Goal: Task Accomplishment & Management: Complete application form

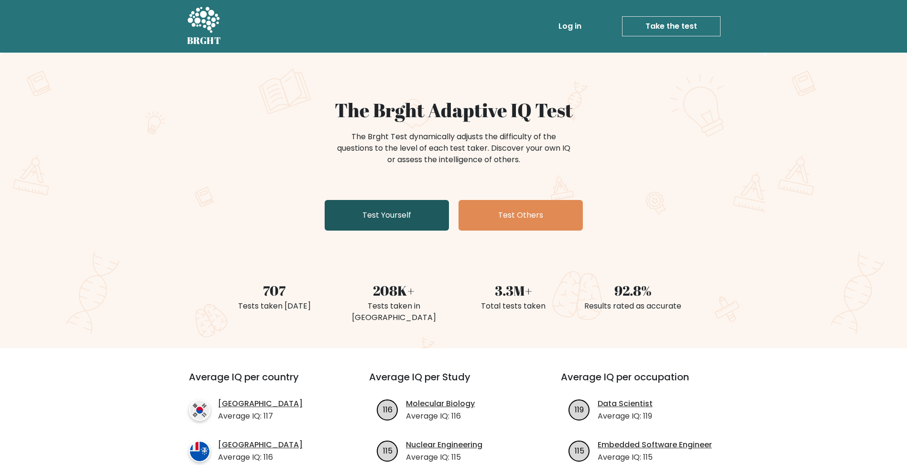
click at [393, 214] on link "Test Yourself" at bounding box center [387, 215] width 124 height 31
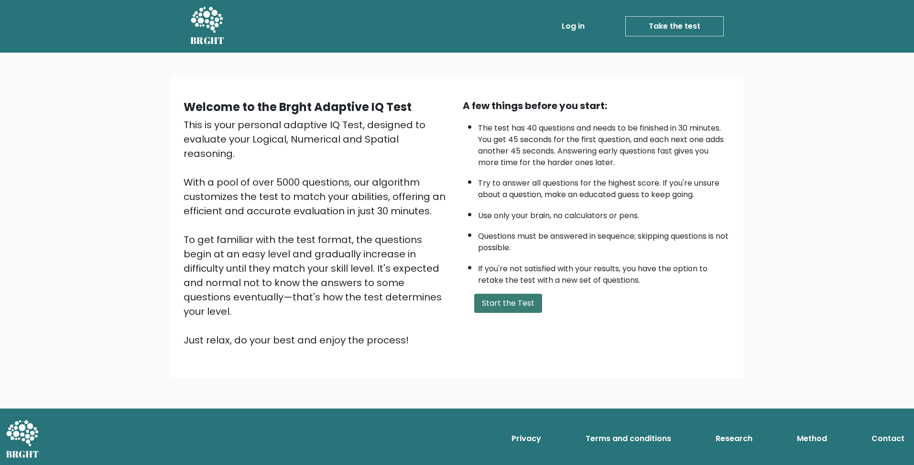
click at [520, 301] on button "Start the Test" at bounding box center [508, 303] width 68 height 19
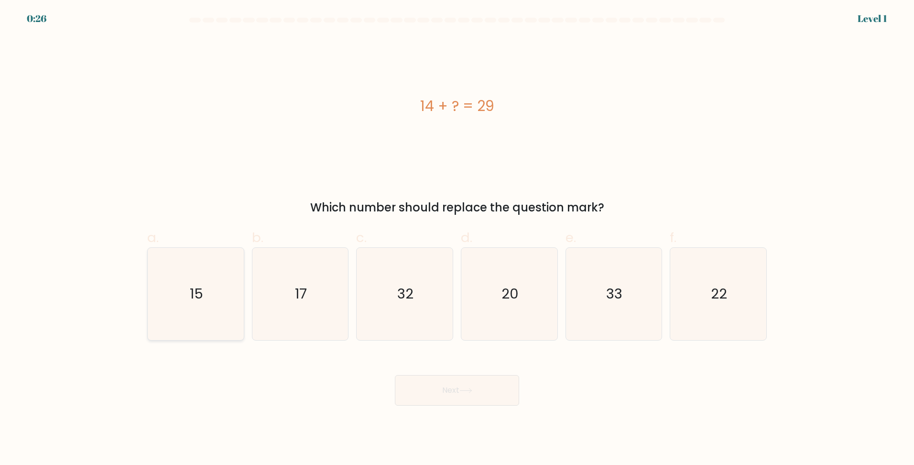
click at [208, 288] on icon "15" at bounding box center [196, 294] width 92 height 92
click at [457, 239] on input "a. 15" at bounding box center [457, 235] width 0 height 6
radio input "true"
click at [482, 392] on button "Next" at bounding box center [457, 390] width 124 height 31
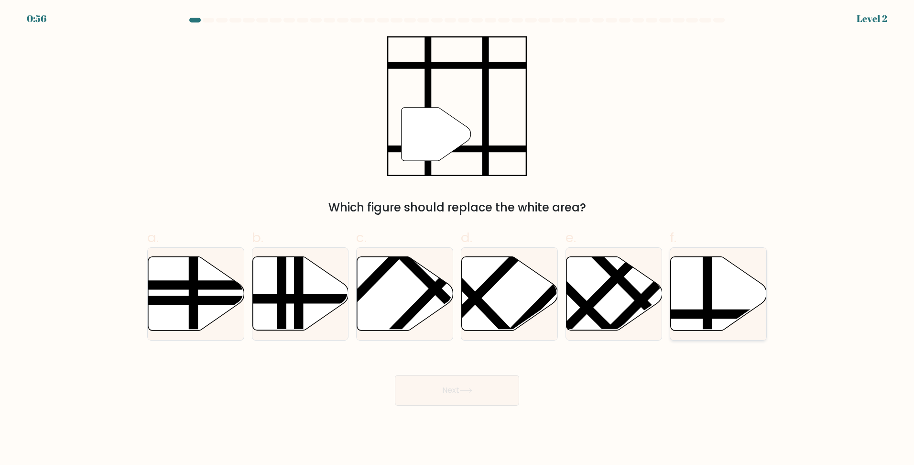
click at [742, 289] on icon at bounding box center [719, 294] width 96 height 74
click at [458, 239] on input "f." at bounding box center [457, 235] width 0 height 6
radio input "true"
click at [461, 378] on button "Next" at bounding box center [457, 390] width 124 height 31
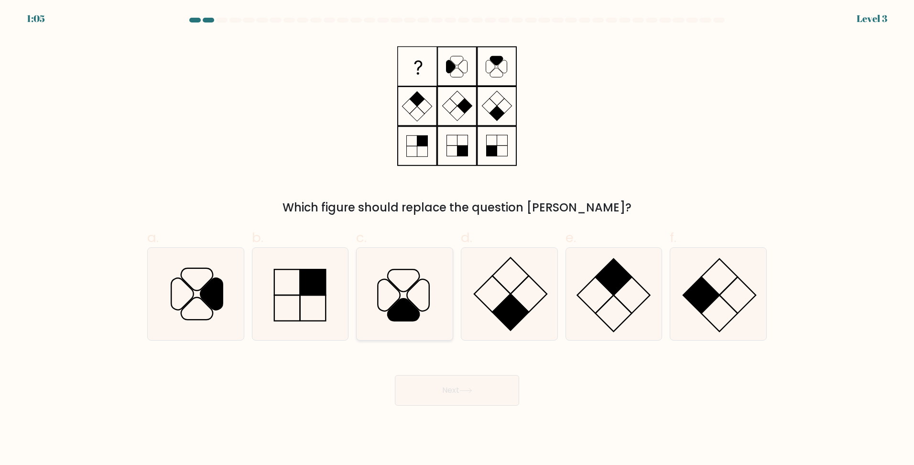
click at [417, 297] on icon at bounding box center [405, 294] width 92 height 92
click at [457, 239] on input "c." at bounding box center [457, 235] width 0 height 6
radio input "true"
click at [488, 384] on button "Next" at bounding box center [457, 390] width 124 height 31
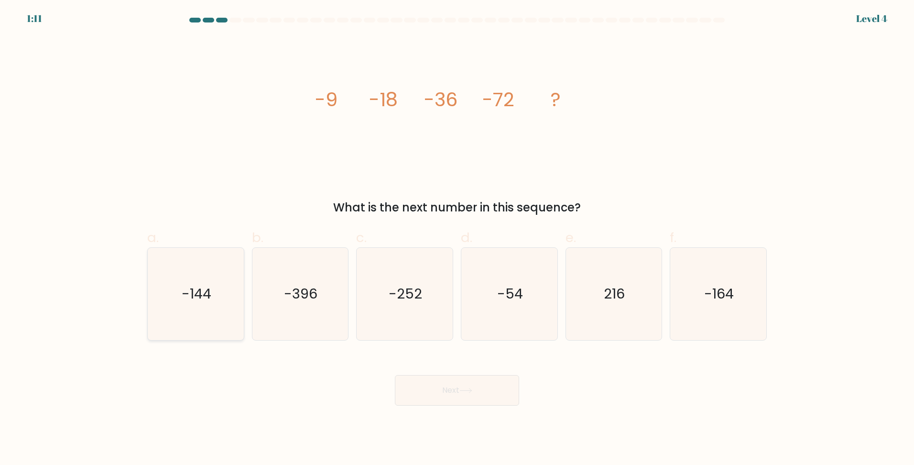
click at [189, 289] on text "-144" at bounding box center [197, 293] width 30 height 19
click at [457, 239] on input "a. -144" at bounding box center [457, 235] width 0 height 6
radio input "true"
click at [485, 388] on button "Next" at bounding box center [457, 390] width 124 height 31
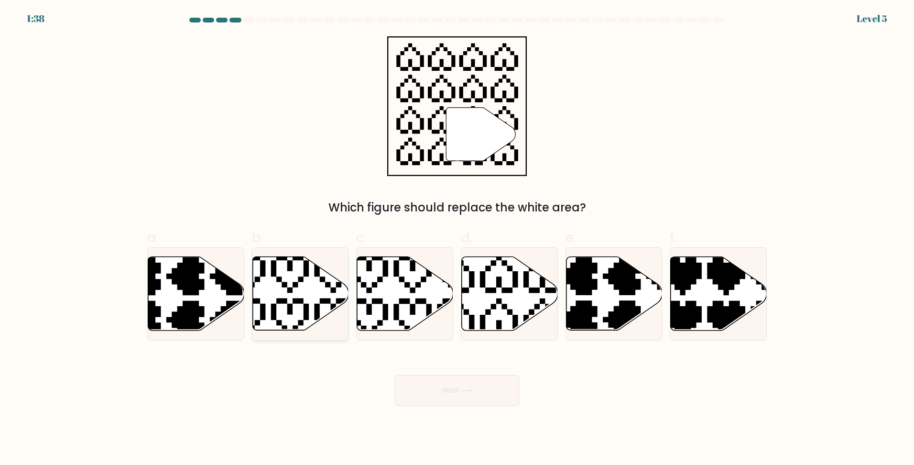
click at [311, 275] on icon at bounding box center [300, 294] width 96 height 74
click at [457, 239] on input "b." at bounding box center [457, 235] width 0 height 6
radio input "true"
click at [495, 387] on button "Next" at bounding box center [457, 390] width 124 height 31
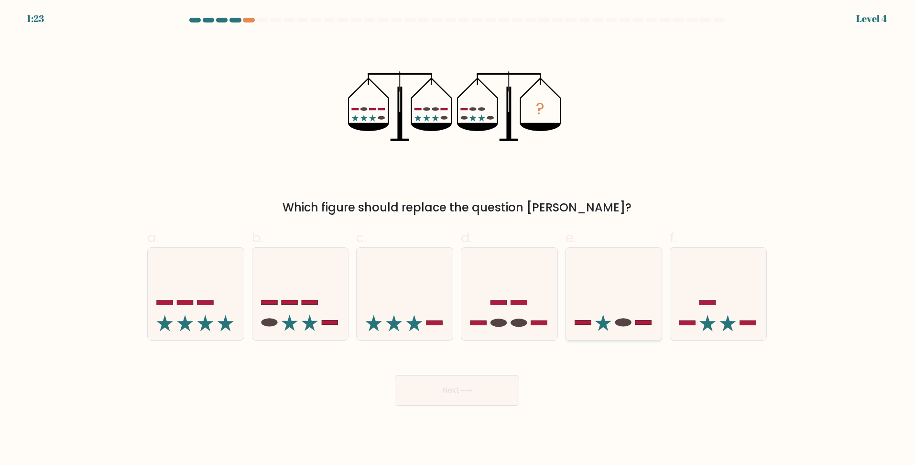
click at [602, 324] on icon at bounding box center [603, 323] width 16 height 16
click at [458, 239] on input "e." at bounding box center [457, 235] width 0 height 6
radio input "true"
click at [491, 386] on button "Next" at bounding box center [457, 390] width 124 height 31
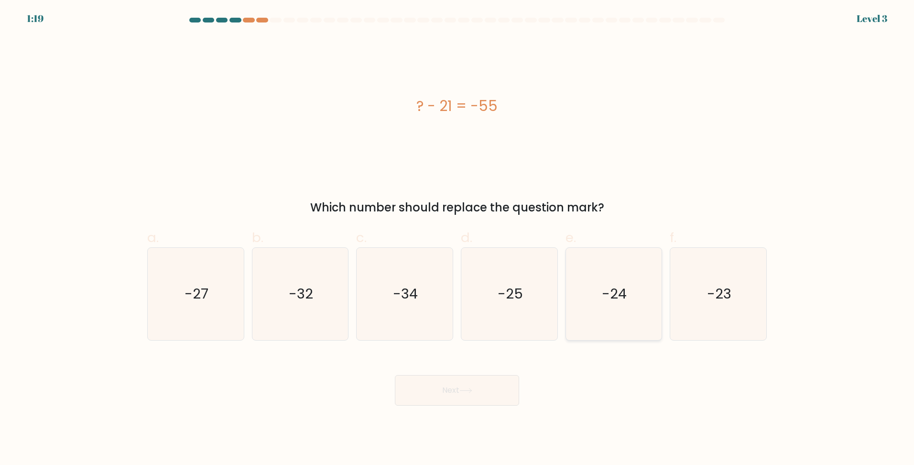
click at [620, 298] on text "-24" at bounding box center [615, 293] width 25 height 19
click at [458, 239] on input "e. -24" at bounding box center [457, 235] width 0 height 6
radio input "true"
click at [422, 385] on button "Next" at bounding box center [457, 390] width 124 height 31
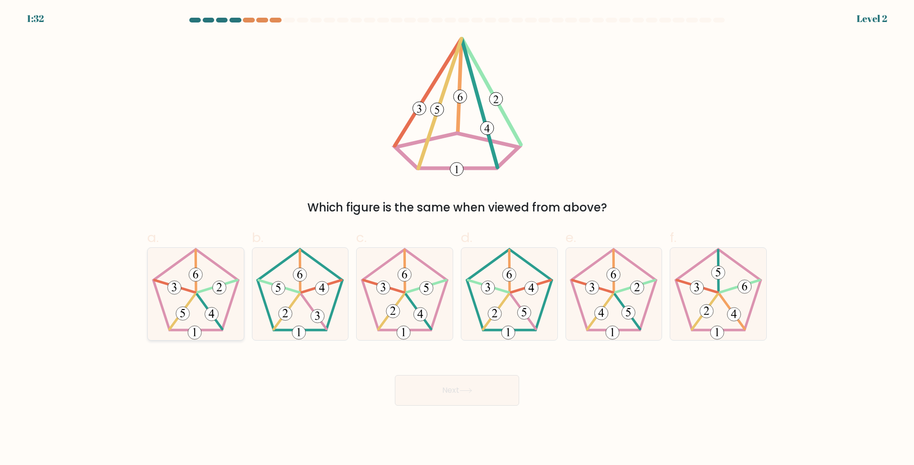
click at [196, 316] on icon at bounding box center [196, 294] width 92 height 92
click at [457, 239] on input "a." at bounding box center [457, 235] width 0 height 6
radio input "true"
click at [469, 391] on icon at bounding box center [466, 390] width 13 height 5
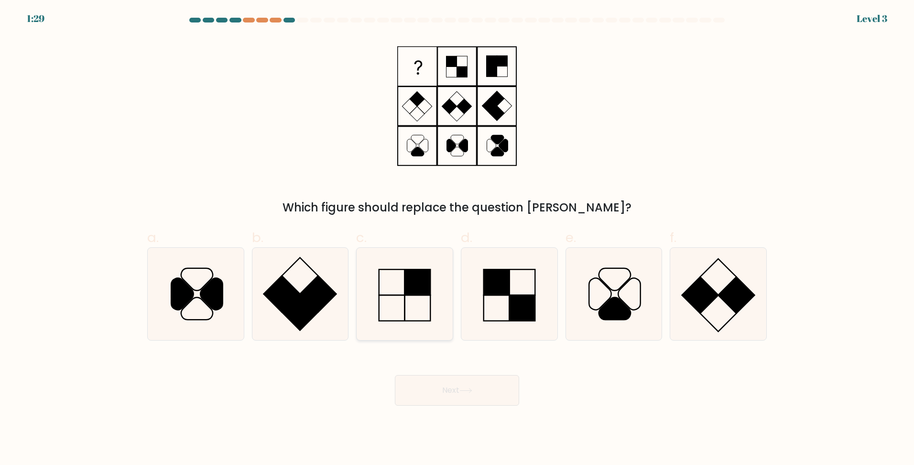
click at [418, 284] on rect at bounding box center [418, 282] width 26 height 26
click at [457, 239] on input "c." at bounding box center [457, 235] width 0 height 6
radio input "true"
click at [498, 377] on button "Next" at bounding box center [457, 390] width 124 height 31
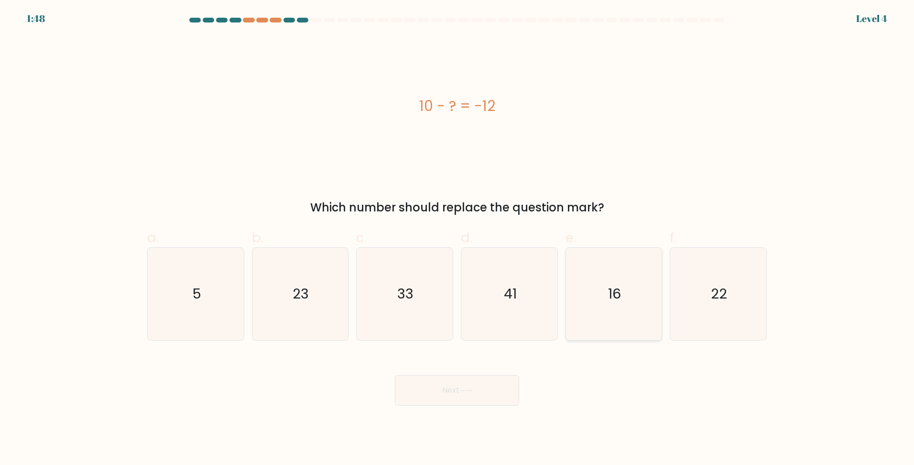
click at [624, 295] on icon "16" at bounding box center [614, 294] width 92 height 92
click at [458, 239] on input "e. 16" at bounding box center [457, 235] width 0 height 6
radio input "true"
click at [437, 390] on button "Next" at bounding box center [457, 390] width 124 height 31
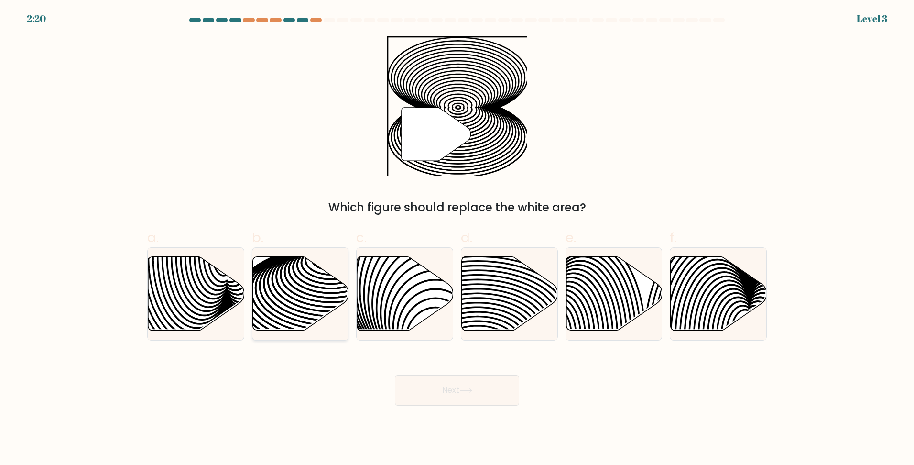
click at [301, 316] on icon at bounding box center [331, 304] width 194 height 97
click at [457, 239] on input "b." at bounding box center [457, 235] width 0 height 6
radio input "true"
click at [431, 389] on button "Next" at bounding box center [457, 390] width 124 height 31
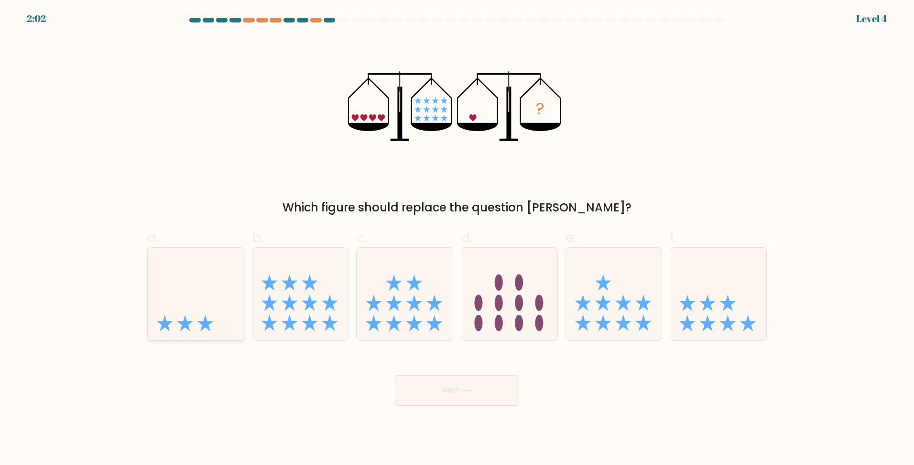
click at [186, 325] on icon at bounding box center [185, 323] width 16 height 16
click at [457, 239] on input "a." at bounding box center [457, 235] width 0 height 6
radio input "true"
click at [477, 392] on button "Next" at bounding box center [457, 390] width 124 height 31
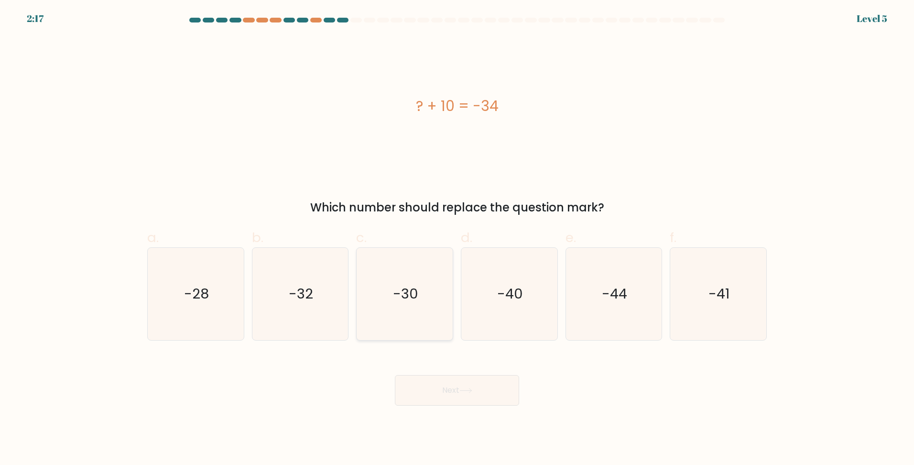
click at [417, 296] on text "-30" at bounding box center [405, 293] width 25 height 19
click at [457, 239] on input "c. -30" at bounding box center [457, 235] width 0 height 6
radio input "true"
click at [466, 391] on icon at bounding box center [466, 390] width 13 height 5
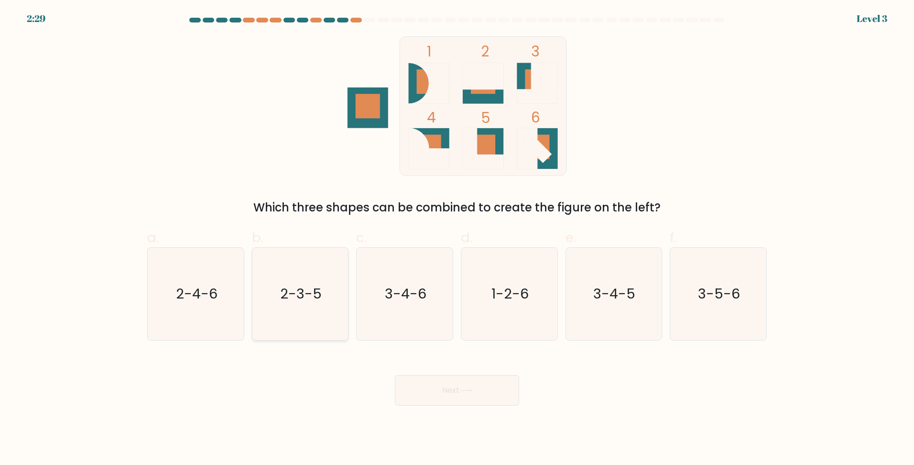
click at [292, 284] on text "2-3-5" at bounding box center [301, 293] width 42 height 19
click at [457, 239] on input "b. 2-3-5" at bounding box center [457, 235] width 0 height 6
radio input "true"
click at [451, 382] on button "Next" at bounding box center [457, 390] width 124 height 31
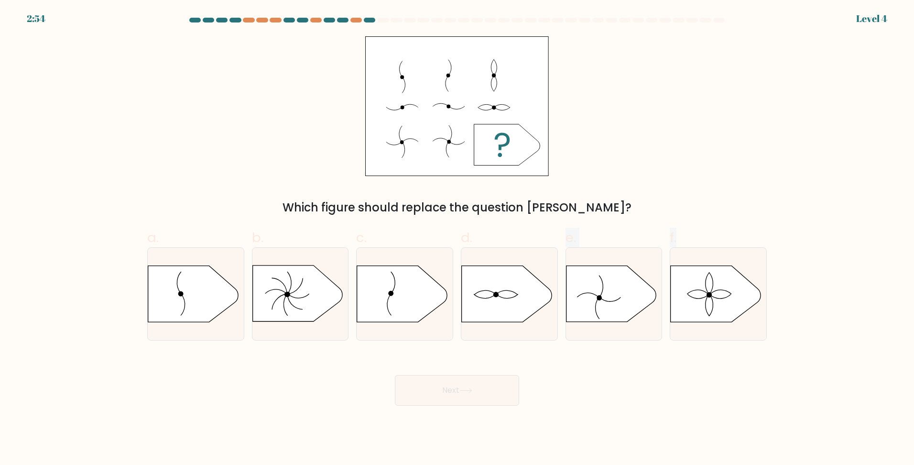
drag, startPoint x: 500, startPoint y: 289, endPoint x: 500, endPoint y: 366, distance: 76.5
click at [500, 366] on form "a." at bounding box center [457, 212] width 914 height 388
click at [703, 294] on icon at bounding box center [716, 294] width 90 height 56
click at [458, 239] on input "f." at bounding box center [457, 235] width 0 height 6
radio input "true"
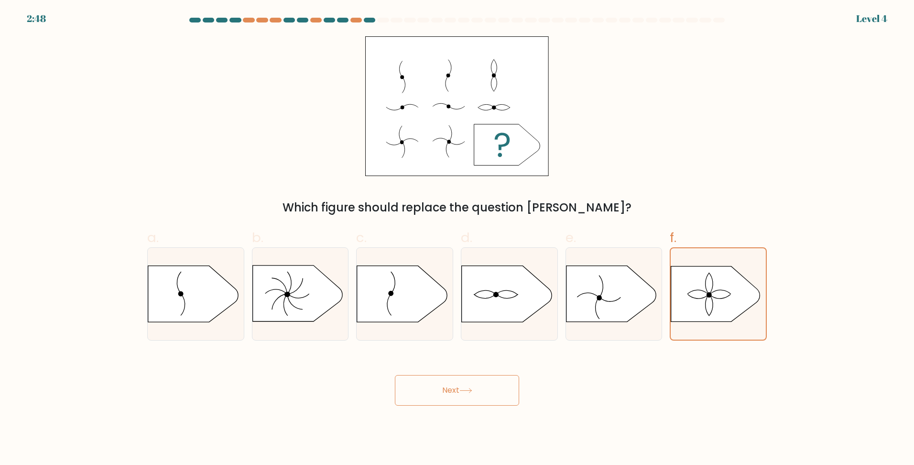
click at [481, 384] on button "Next" at bounding box center [457, 390] width 124 height 31
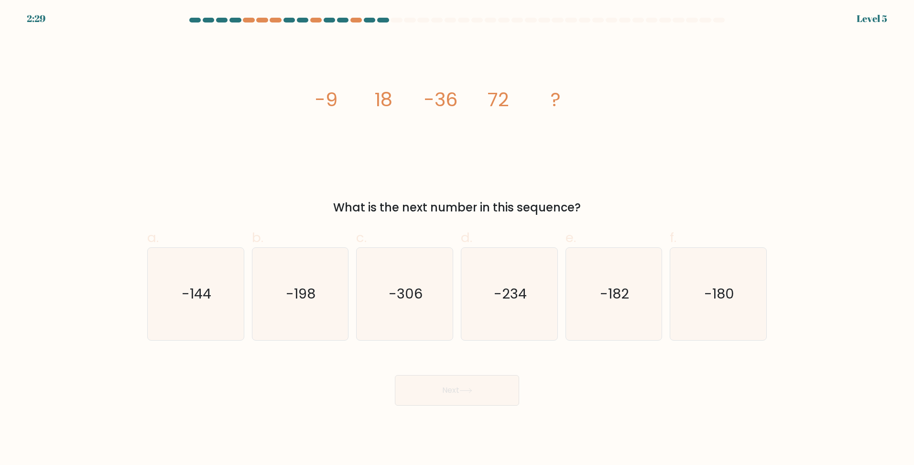
click at [521, 242] on label "d. -234" at bounding box center [509, 284] width 97 height 113
click at [458, 239] on input "d. -234" at bounding box center [457, 235] width 0 height 6
radio input "true"
click at [516, 268] on icon "-234" at bounding box center [509, 293] width 91 height 91
click at [458, 239] on input "d. -234" at bounding box center [457, 235] width 0 height 6
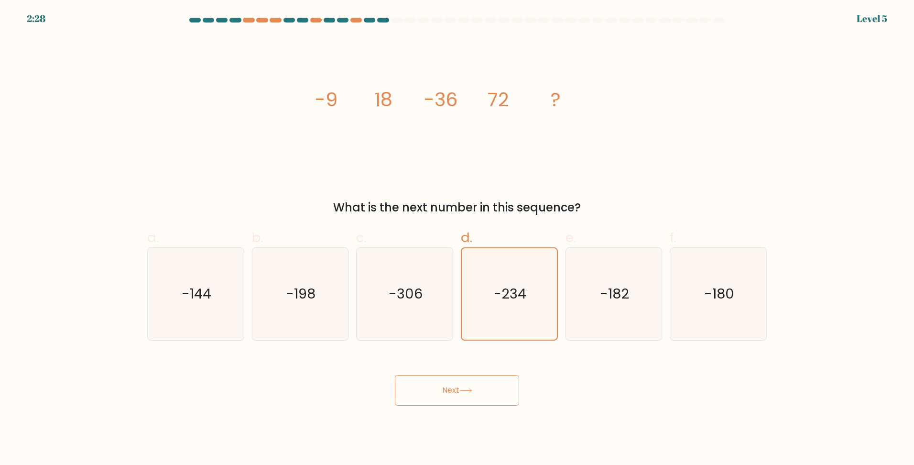
click at [459, 391] on button "Next" at bounding box center [457, 390] width 124 height 31
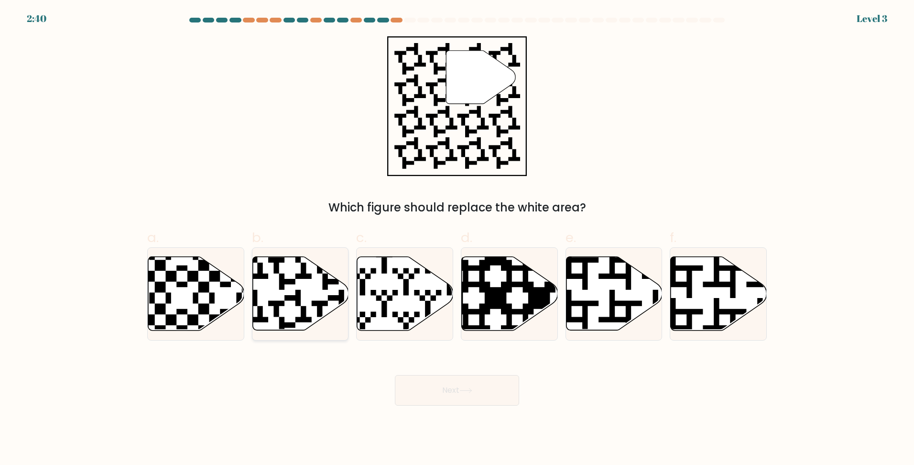
click at [283, 285] on icon at bounding box center [268, 333] width 174 height 174
click at [457, 239] on input "b." at bounding box center [457, 235] width 0 height 6
radio input "true"
click at [482, 393] on button "Next" at bounding box center [457, 390] width 124 height 31
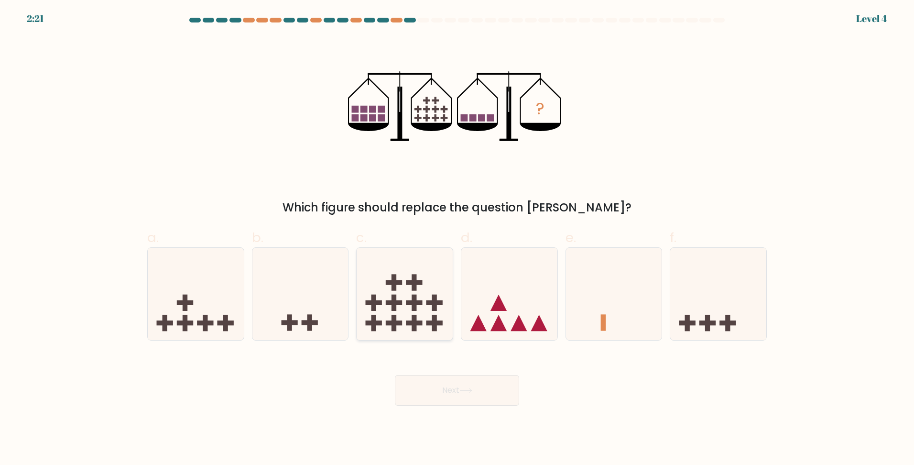
click at [435, 302] on rect at bounding box center [435, 302] width 16 height 5
click at [457, 239] on input "c." at bounding box center [457, 235] width 0 height 6
radio input "true"
click at [487, 401] on button "Next" at bounding box center [457, 390] width 124 height 31
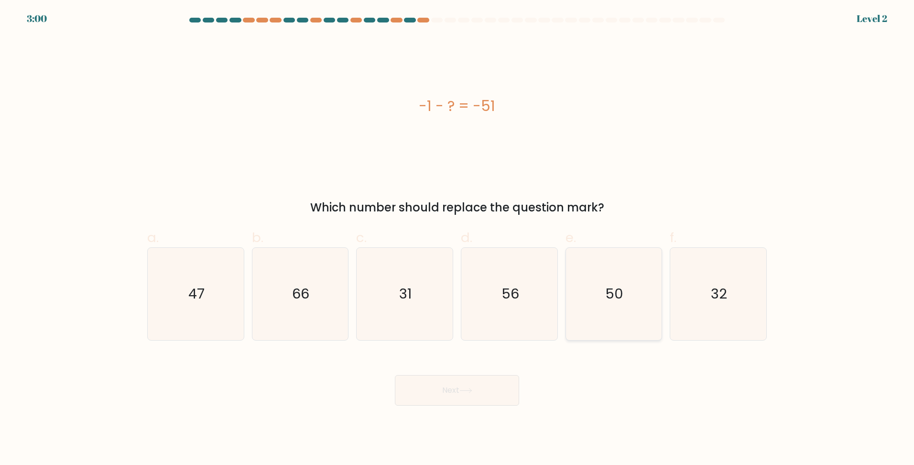
click at [610, 288] on text "50" at bounding box center [615, 293] width 18 height 19
click at [458, 239] on input "e. 50" at bounding box center [457, 235] width 0 height 6
radio input "true"
drag, startPoint x: 516, startPoint y: 375, endPoint x: 508, endPoint y: 387, distance: 13.8
click at [515, 378] on button "Next" at bounding box center [457, 390] width 124 height 31
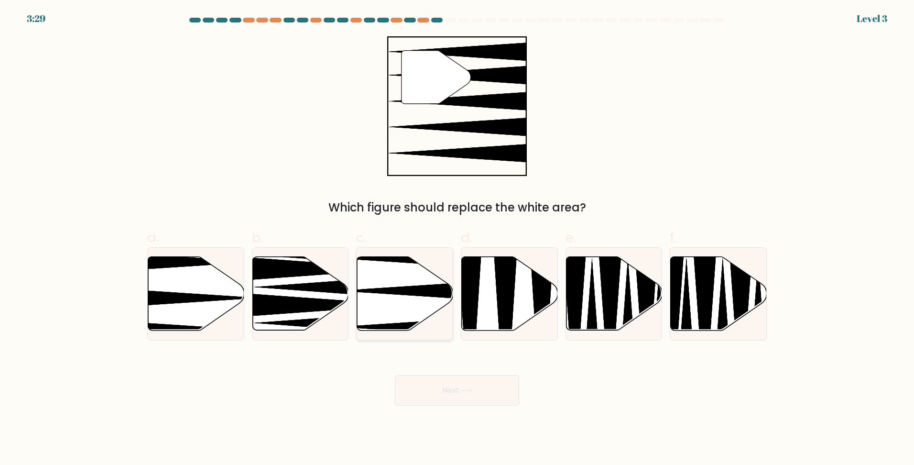
click at [432, 302] on icon at bounding box center [405, 294] width 96 height 74
click at [457, 239] on input "c." at bounding box center [457, 235] width 0 height 6
radio input "true"
drag, startPoint x: 454, startPoint y: 393, endPoint x: 510, endPoint y: 406, distance: 57.4
click at [453, 393] on button "Next" at bounding box center [457, 390] width 124 height 31
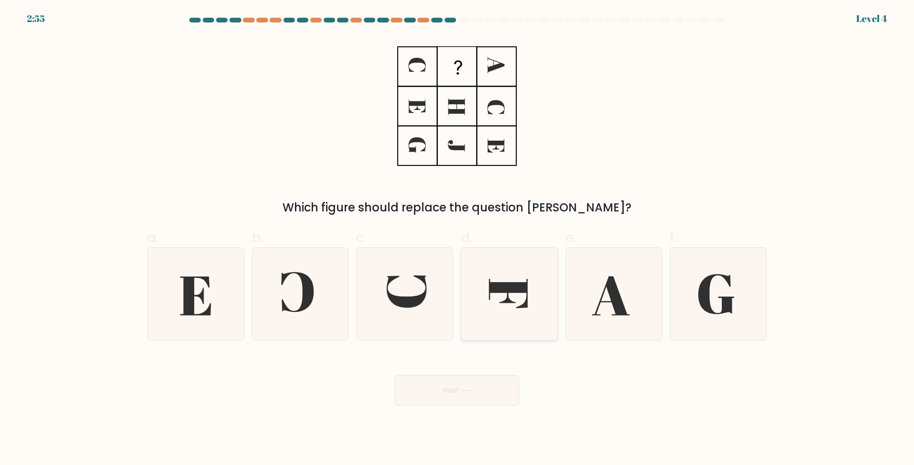
click at [505, 288] on icon at bounding box center [508, 293] width 39 height 29
click at [458, 239] on input "d." at bounding box center [457, 235] width 0 height 6
radio input "true"
drag, startPoint x: 476, startPoint y: 396, endPoint x: 484, endPoint y: 395, distance: 8.7
click at [475, 396] on button "Next" at bounding box center [457, 390] width 124 height 31
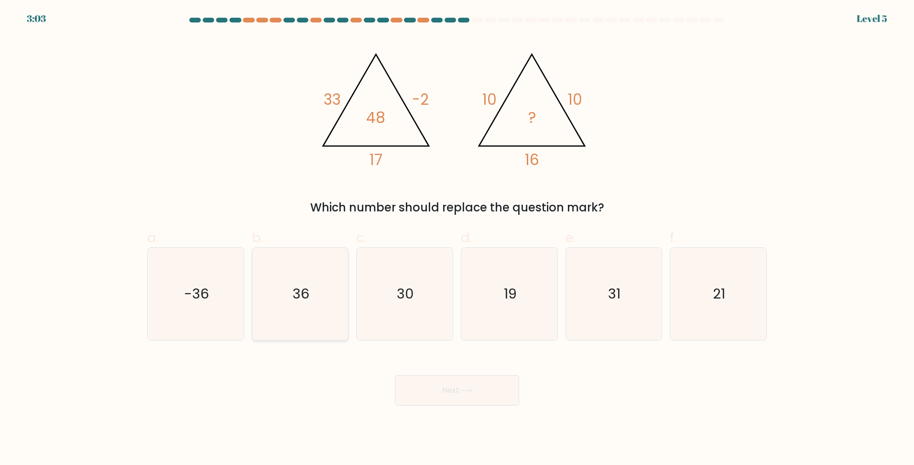
click at [306, 282] on icon "36" at bounding box center [300, 294] width 92 height 92
click at [457, 239] on input "b. 36" at bounding box center [457, 235] width 0 height 6
radio input "true"
click at [456, 389] on button "Next" at bounding box center [457, 390] width 124 height 31
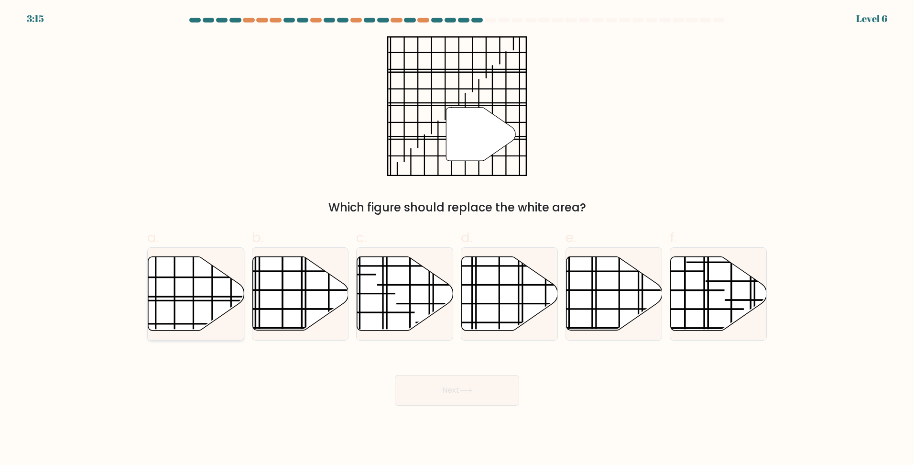
click at [203, 293] on icon at bounding box center [196, 294] width 96 height 74
click at [457, 239] on input "a." at bounding box center [457, 235] width 0 height 6
radio input "true"
click at [439, 375] on button "Next" at bounding box center [457, 390] width 124 height 31
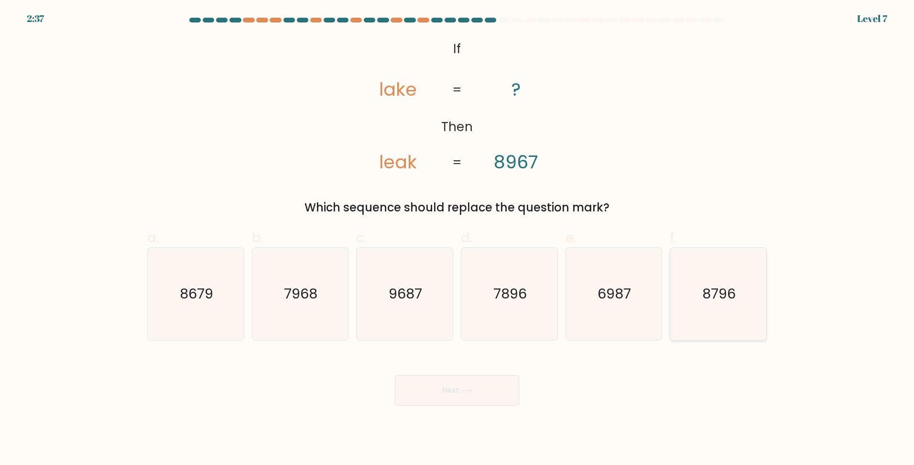
click at [725, 291] on text "8796" at bounding box center [719, 293] width 33 height 19
click at [458, 239] on input "f. 8796" at bounding box center [457, 235] width 0 height 6
radio input "true"
click at [477, 385] on button "Next" at bounding box center [457, 390] width 124 height 31
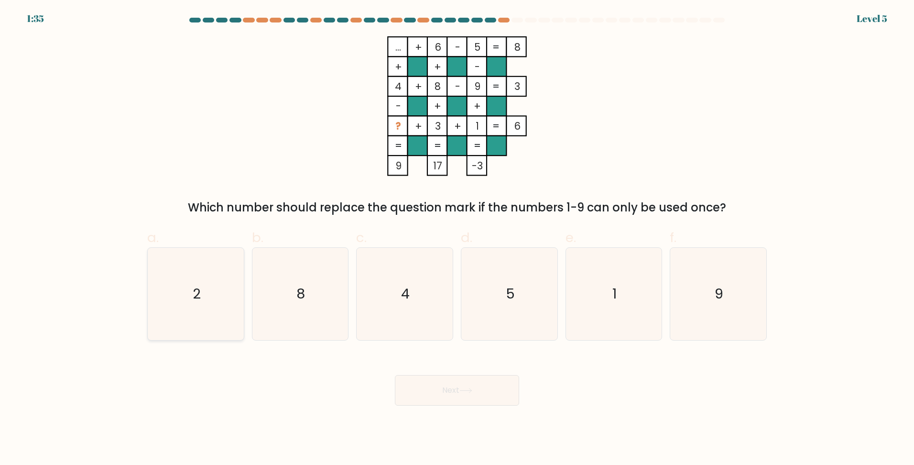
click at [188, 298] on icon "2" at bounding box center [196, 294] width 92 height 92
click at [457, 239] on input "a. 2" at bounding box center [457, 235] width 0 height 6
radio input "true"
click at [466, 387] on button "Next" at bounding box center [457, 390] width 124 height 31
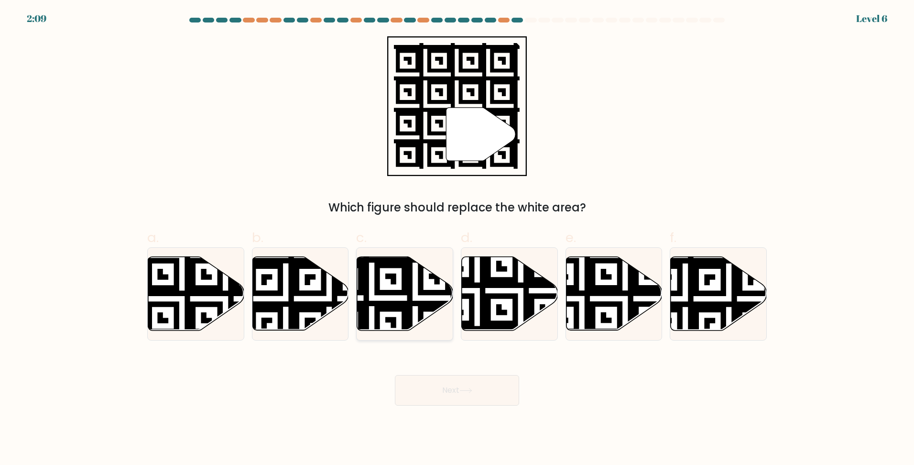
click at [426, 284] on icon at bounding box center [405, 294] width 96 height 74
click at [457, 239] on input "c." at bounding box center [457, 235] width 0 height 6
radio input "true"
click at [483, 392] on button "Next" at bounding box center [457, 390] width 124 height 31
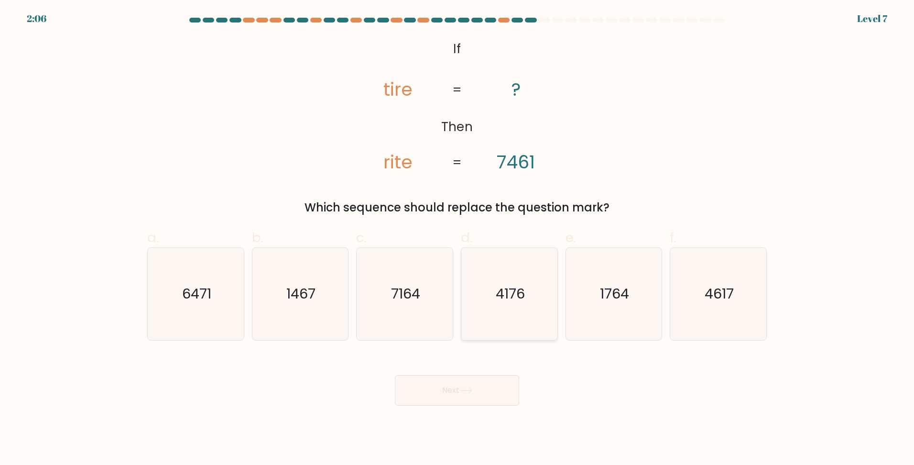
click at [498, 286] on text "4176" at bounding box center [510, 293] width 29 height 19
click at [458, 239] on input "d. 4176" at bounding box center [457, 235] width 0 height 6
radio input "true"
click at [472, 393] on icon at bounding box center [466, 390] width 13 height 5
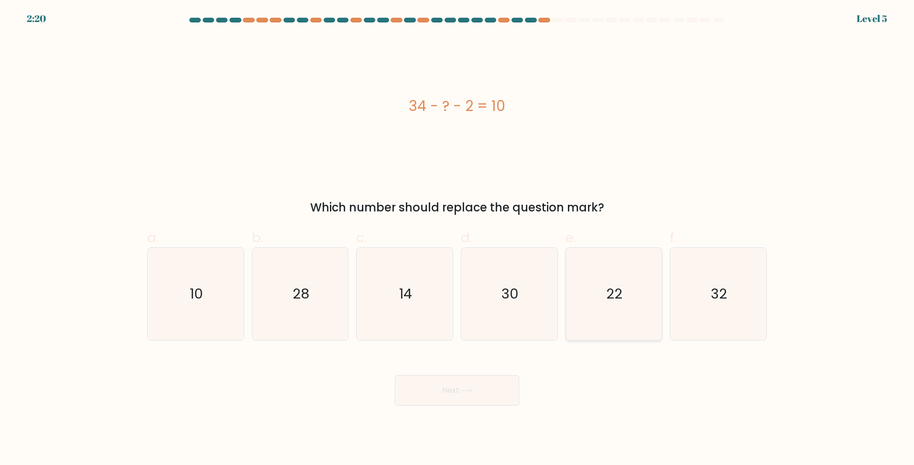
click at [629, 296] on icon "22" at bounding box center [614, 294] width 92 height 92
click at [458, 239] on input "e. 22" at bounding box center [457, 235] width 0 height 6
radio input "true"
click at [492, 408] on body "2:19 Level 5 a." at bounding box center [457, 232] width 914 height 465
click at [495, 403] on button "Next" at bounding box center [457, 390] width 124 height 31
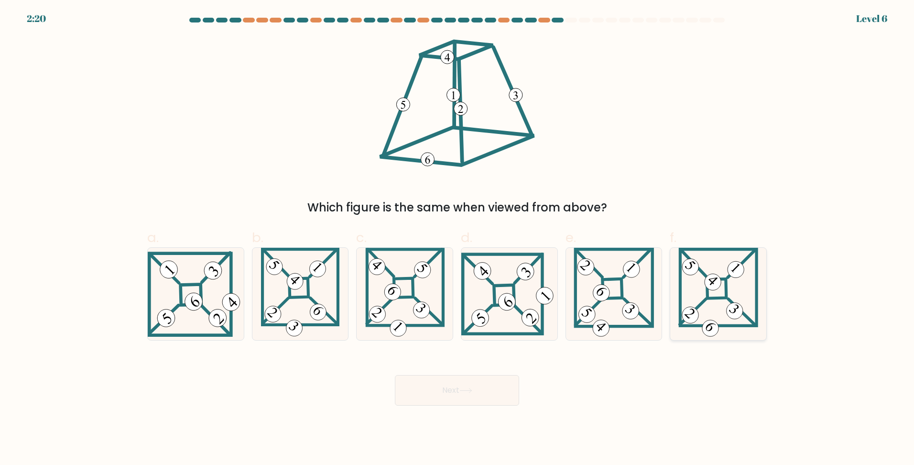
click at [731, 291] on icon at bounding box center [719, 294] width 80 height 92
click at [458, 239] on input "f." at bounding box center [457, 235] width 0 height 6
radio input "true"
click at [465, 387] on button "Next" at bounding box center [457, 390] width 124 height 31
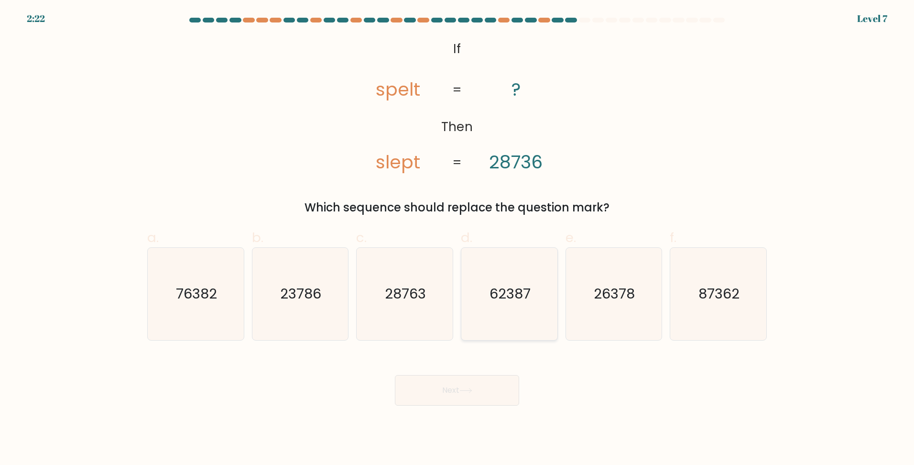
click at [496, 297] on text "62387" at bounding box center [510, 293] width 41 height 19
click at [458, 239] on input "d. 62387" at bounding box center [457, 235] width 0 height 6
radio input "true"
click at [461, 390] on button "Next" at bounding box center [457, 390] width 124 height 31
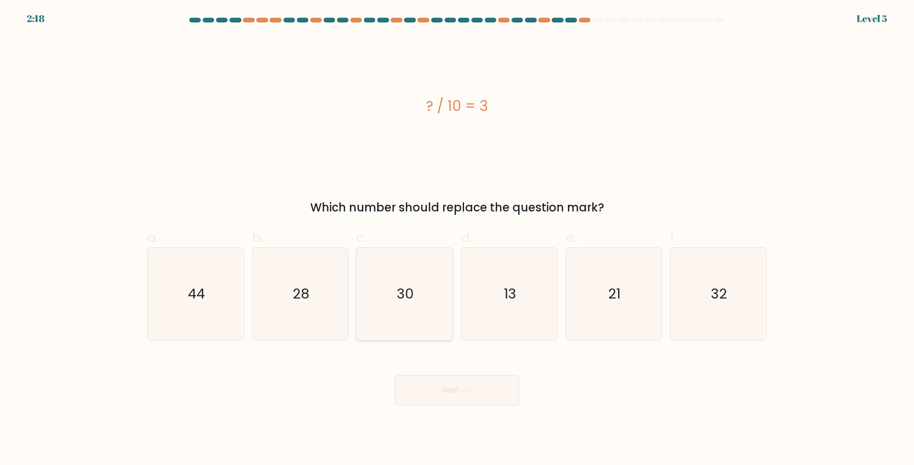
click at [406, 305] on icon "30" at bounding box center [405, 294] width 92 height 92
click at [457, 239] on input "c. 30" at bounding box center [457, 235] width 0 height 6
radio input "true"
click at [466, 391] on icon at bounding box center [466, 390] width 13 height 5
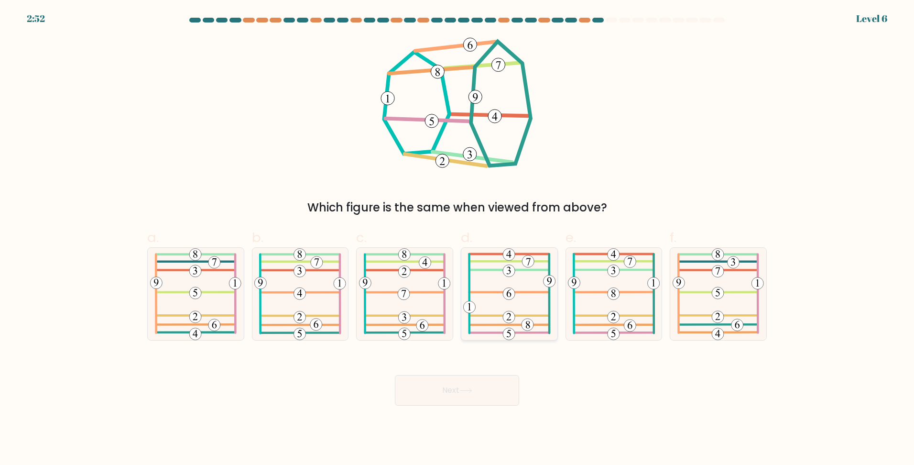
click at [530, 292] on 386 at bounding box center [509, 292] width 80 height 0
click at [458, 239] on input "d." at bounding box center [457, 235] width 0 height 6
radio input "true"
click at [499, 388] on button "Next" at bounding box center [457, 390] width 124 height 31
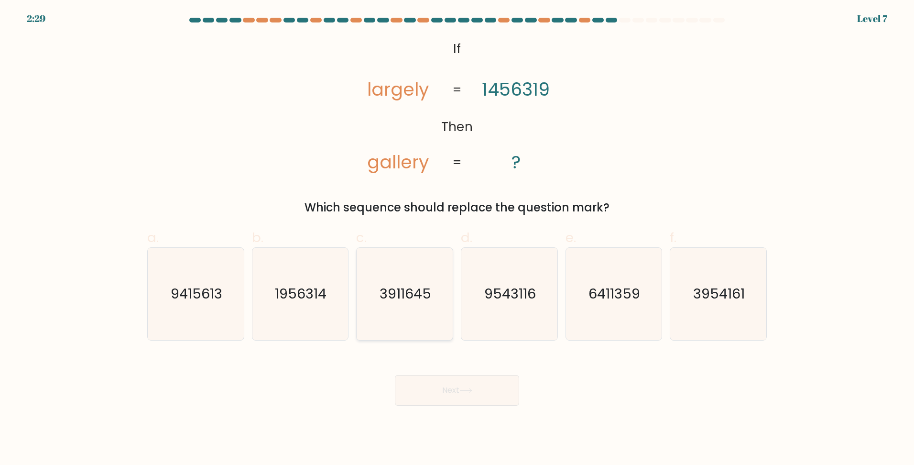
drag, startPoint x: 420, startPoint y: 288, endPoint x: 475, endPoint y: 285, distance: 55.1
click at [420, 288] on text "3911645" at bounding box center [406, 293] width 52 height 19
click at [457, 239] on input "c. 3911645" at bounding box center [457, 235] width 0 height 6
radio input "true"
click at [500, 385] on button "Next" at bounding box center [457, 390] width 124 height 31
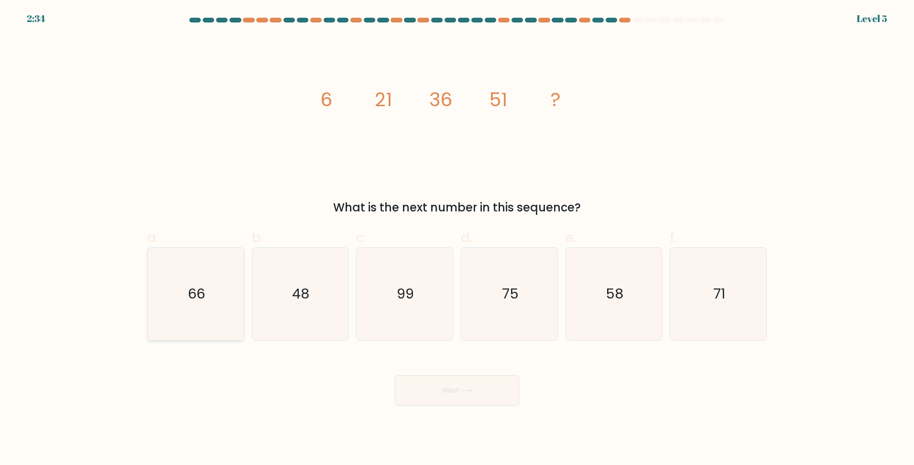
click at [187, 288] on icon "66" at bounding box center [196, 294] width 92 height 92
click at [457, 239] on input "a. 66" at bounding box center [457, 235] width 0 height 6
radio input "true"
click at [472, 394] on button "Next" at bounding box center [457, 390] width 124 height 31
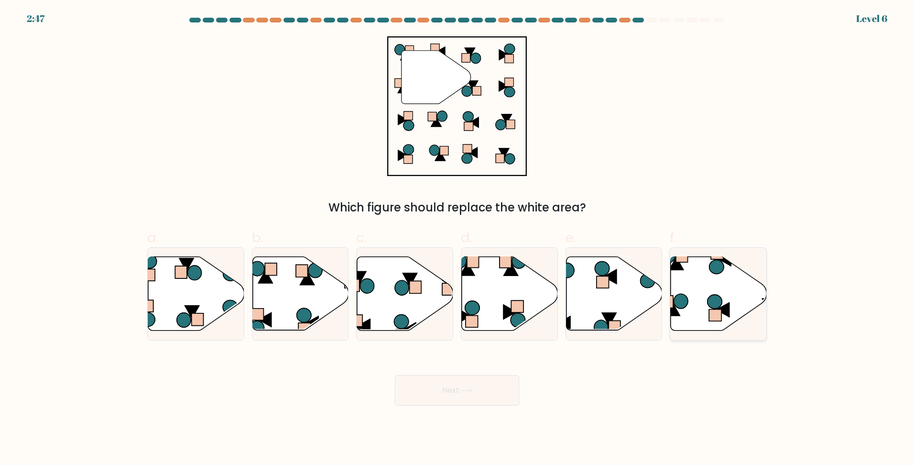
click at [695, 291] on icon at bounding box center [719, 294] width 96 height 74
click at [458, 239] on input "f." at bounding box center [457, 235] width 0 height 6
radio input "true"
drag, startPoint x: 476, startPoint y: 395, endPoint x: 528, endPoint y: 386, distance: 52.8
click at [475, 395] on button "Next" at bounding box center [457, 390] width 124 height 31
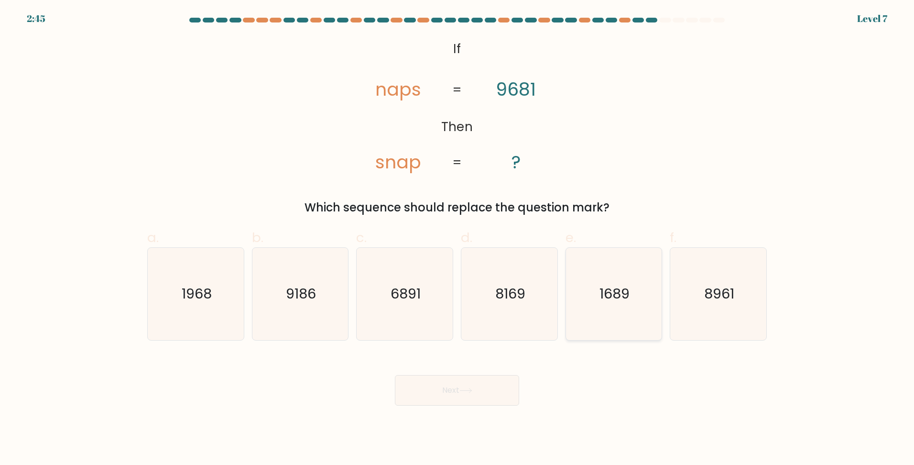
click at [589, 299] on icon "1689" at bounding box center [614, 294] width 92 height 92
click at [458, 239] on input "e. 1689" at bounding box center [457, 235] width 0 height 6
radio input "true"
drag, startPoint x: 514, startPoint y: 386, endPoint x: 537, endPoint y: 387, distance: 23.0
click at [513, 386] on button "Next" at bounding box center [457, 390] width 124 height 31
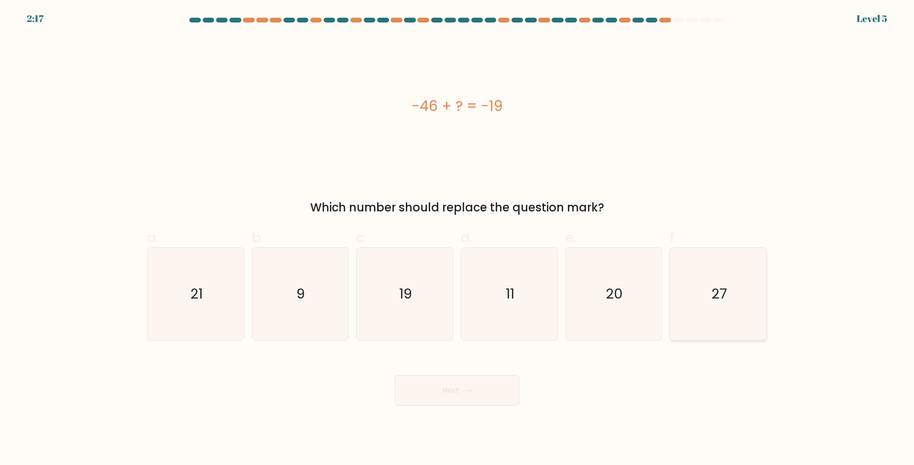
click at [714, 285] on text "27" at bounding box center [720, 293] width 16 height 19
click at [458, 239] on input "f. 27" at bounding box center [457, 235] width 0 height 6
radio input "true"
click at [481, 399] on button "Next" at bounding box center [457, 390] width 124 height 31
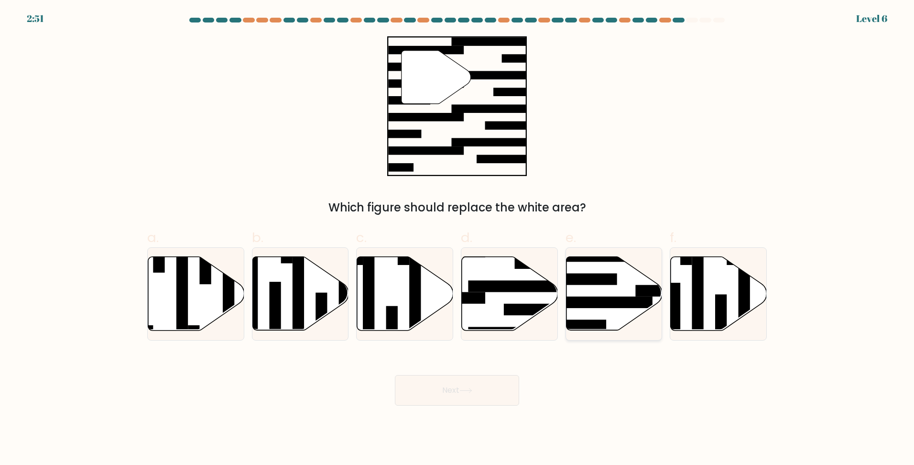
click at [628, 296] on icon at bounding box center [614, 294] width 96 height 74
click at [458, 239] on input "e." at bounding box center [457, 235] width 0 height 6
radio input "true"
click at [485, 392] on button "Next" at bounding box center [457, 390] width 124 height 31
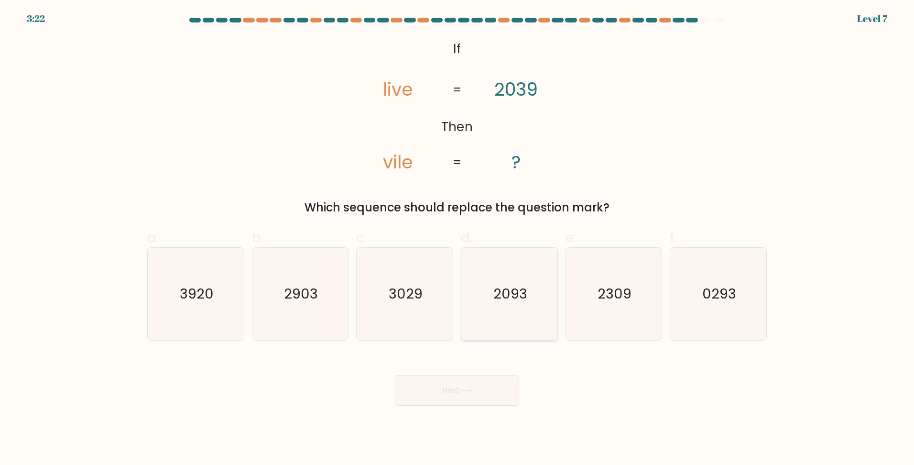
click at [509, 289] on text "2093" at bounding box center [510, 293] width 34 height 19
click at [458, 239] on input "d. 2093" at bounding box center [457, 235] width 0 height 6
radio input "true"
click at [492, 394] on button "Next" at bounding box center [457, 390] width 124 height 31
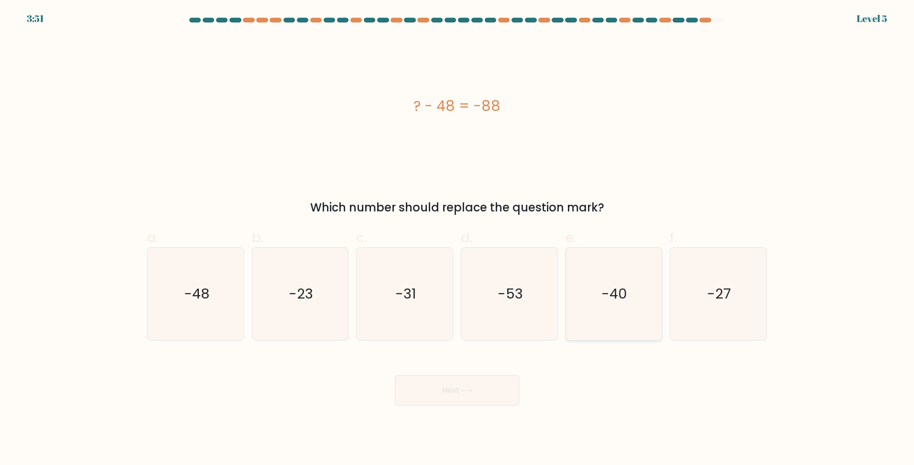
click at [624, 289] on text "-40" at bounding box center [615, 293] width 26 height 19
click at [458, 239] on input "e. -40" at bounding box center [457, 235] width 0 height 6
radio input "true"
click at [471, 395] on button "Next" at bounding box center [457, 390] width 124 height 31
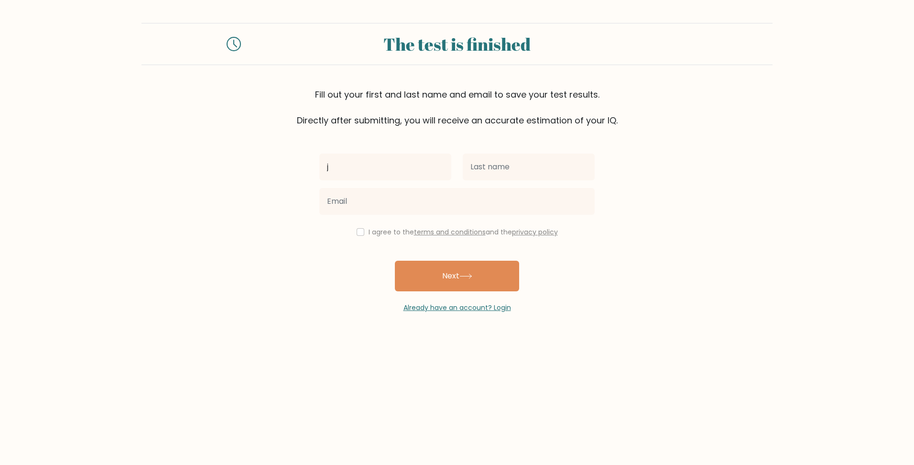
type input "John Mark"
click at [395, 261] on button "Next" at bounding box center [457, 276] width 124 height 31
click at [521, 173] on input "so" at bounding box center [529, 167] width 132 height 27
type input "Solomon"
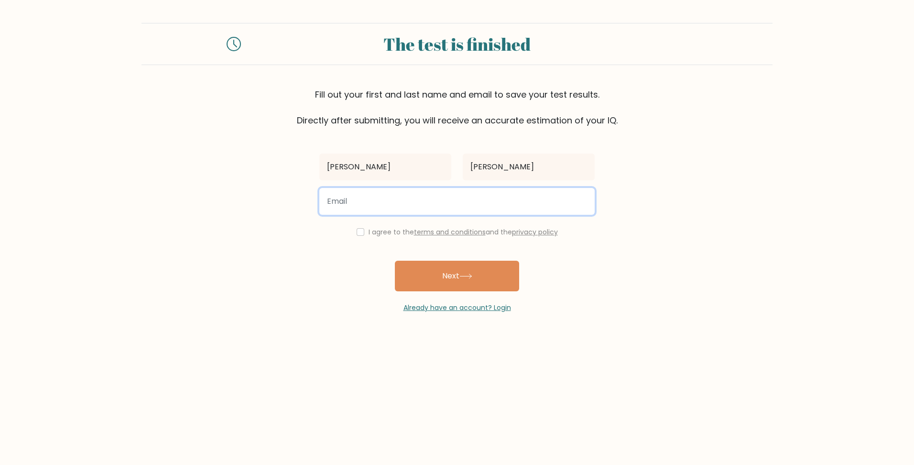
click at [357, 205] on input "email" at bounding box center [456, 201] width 275 height 27
type input "johnmarksolomon159@gmail.com"
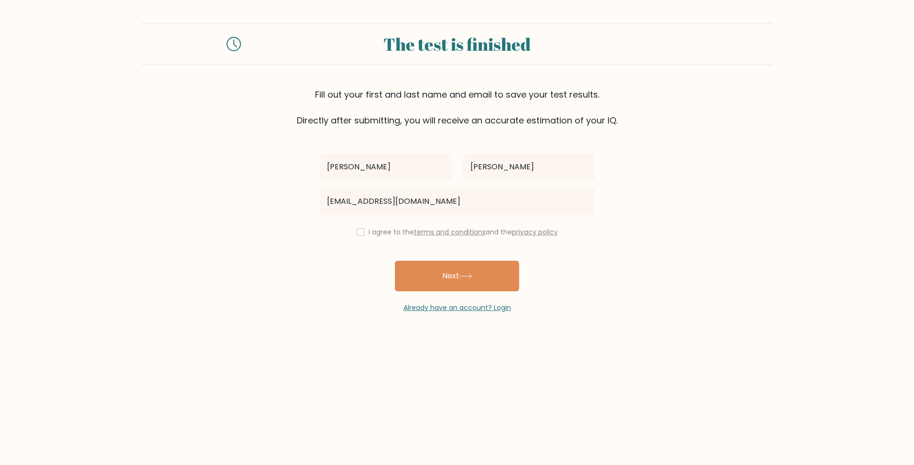
click at [365, 233] on div "I agree to the terms and conditions and the privacy policy" at bounding box center [457, 231] width 287 height 11
click at [363, 234] on div "I agree to the terms and conditions and the privacy policy" at bounding box center [457, 231] width 287 height 11
click at [363, 233] on div "I agree to the terms and conditions and the privacy policy" at bounding box center [457, 231] width 287 height 11
click at [361, 233] on input "checkbox" at bounding box center [361, 232] width 8 height 8
checkbox input "true"
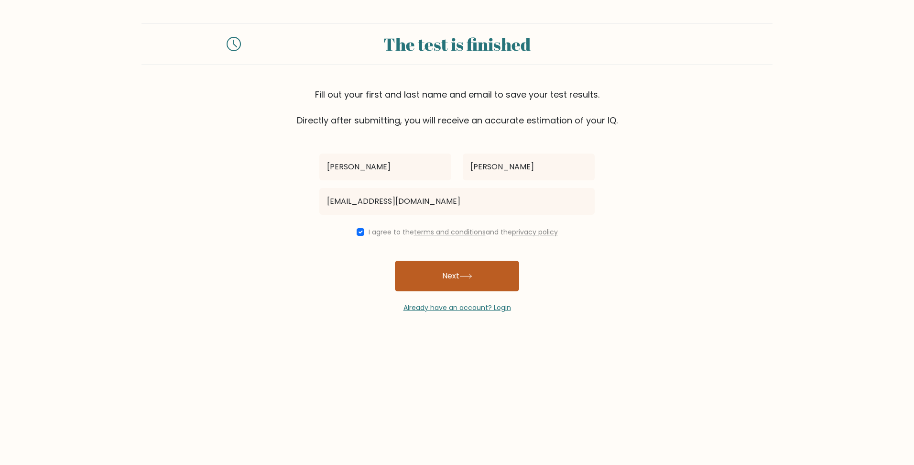
click at [479, 275] on button "Next" at bounding box center [457, 276] width 124 height 31
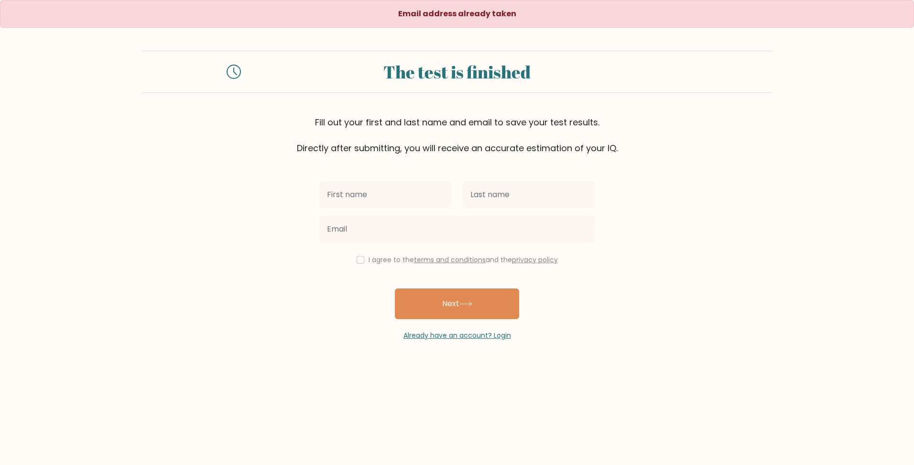
click at [405, 199] on input "text" at bounding box center [385, 194] width 132 height 27
type input "Joh"
click at [504, 191] on input "text" at bounding box center [529, 194] width 132 height 27
type input "[PERSON_NAME]"
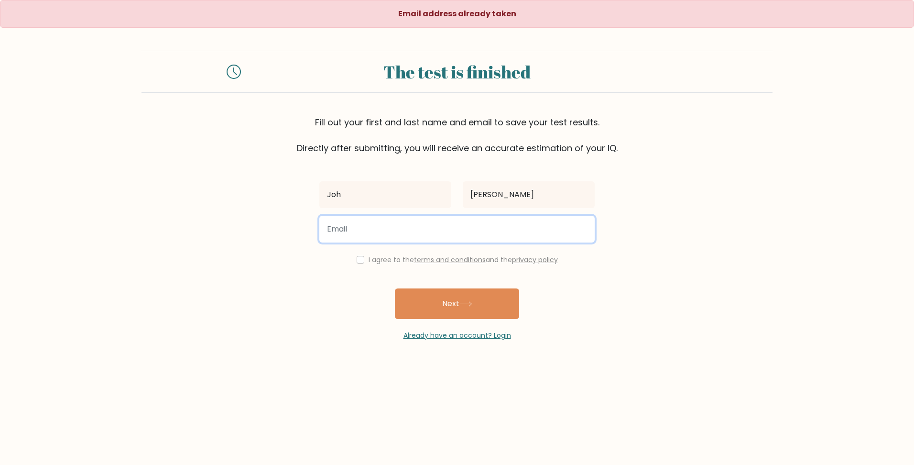
type input "johnmarksolomon159@gmail.com"
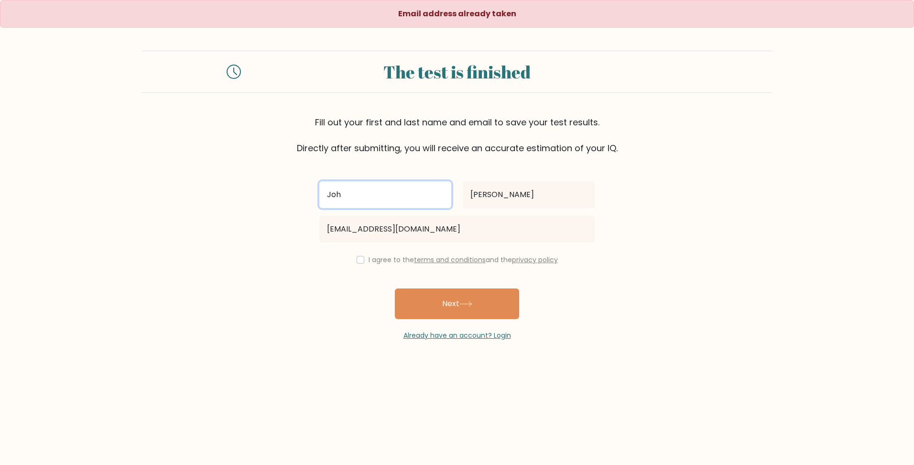
click at [387, 204] on input "Joh" at bounding box center [385, 194] width 132 height 27
type input "[PERSON_NAME]"
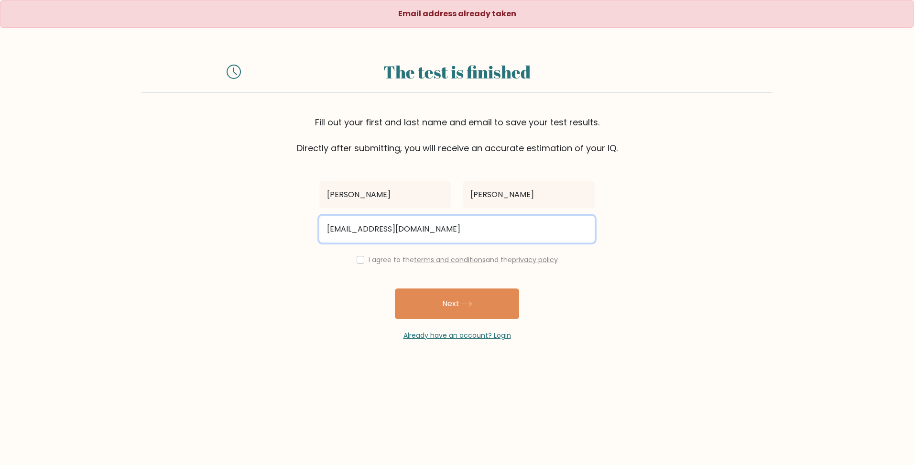
click at [404, 229] on input "johnmarksolomon159@gmail.com" at bounding box center [456, 229] width 275 height 27
type input "johnmark090909@gmail.com"
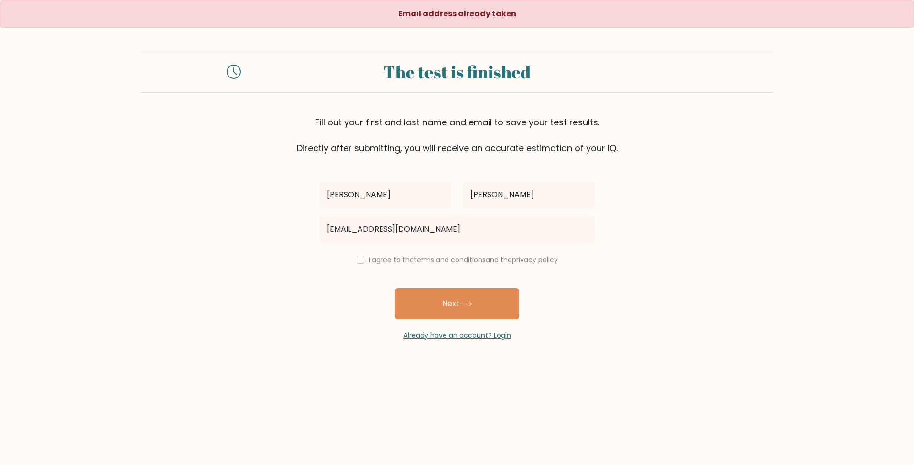
click at [358, 264] on div "I agree to the terms and conditions and the privacy policy" at bounding box center [457, 259] width 287 height 11
click at [362, 263] on div "I agree to the terms and conditions and the privacy policy" at bounding box center [457, 259] width 287 height 11
click at [360, 262] on input "checkbox" at bounding box center [361, 260] width 8 height 8
checkbox input "true"
click at [464, 303] on icon at bounding box center [466, 303] width 13 height 5
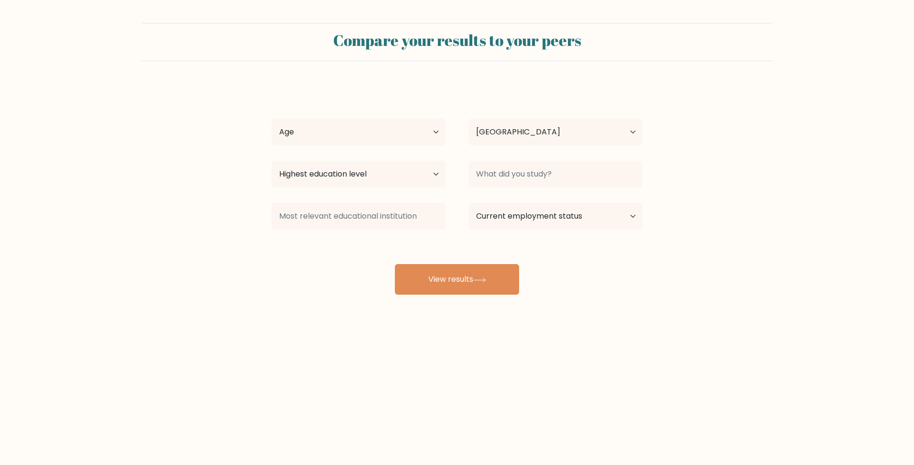
select select "PH"
click at [396, 137] on select "Age Under 18 years old 18-24 years old 25-34 years old 35-44 years old 45-54 ye…" at bounding box center [359, 132] width 174 height 27
select select "18_24"
click at [272, 119] on select "Age Under 18 years old 18-24 years old 25-34 years old 35-44 years old 45-54 ye…" at bounding box center [359, 132] width 174 height 27
click at [370, 168] on select "Highest education level No schooling Primary Lower Secondary Upper Secondary Oc…" at bounding box center [359, 174] width 174 height 27
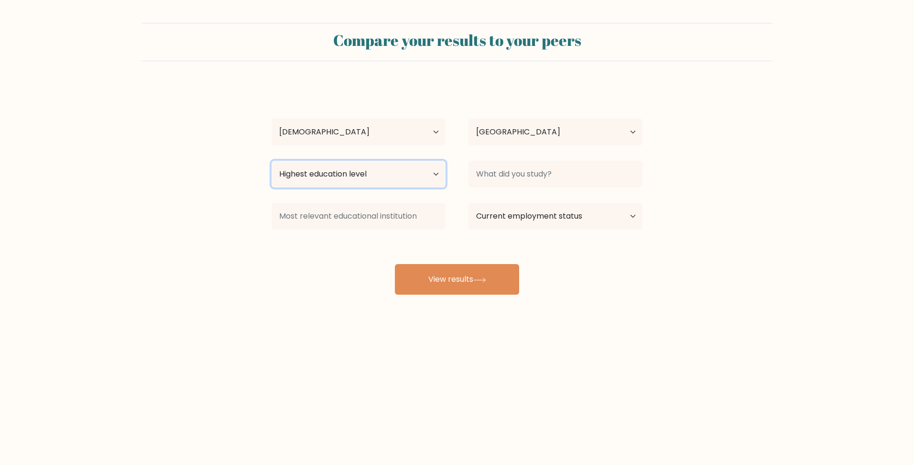
select select "bachelors_degree"
click at [272, 161] on select "Highest education level No schooling Primary Lower Secondary Upper Secondary Oc…" at bounding box center [359, 174] width 174 height 27
click at [354, 167] on select "Highest education level No schooling Primary Lower Secondary Upper Secondary Oc…" at bounding box center [359, 174] width 174 height 27
click at [671, 281] on form "Compare your results to your peers John Mark Solomon Age Under 18 years old 18-…" at bounding box center [457, 159] width 914 height 272
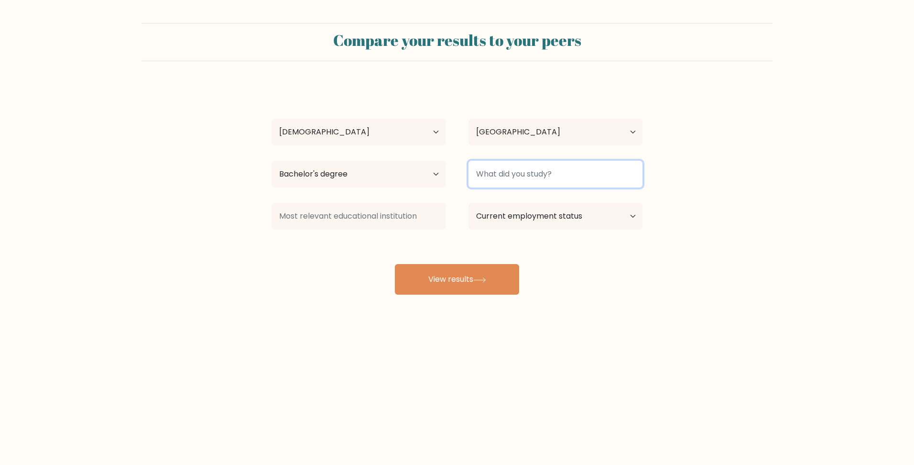
click at [513, 178] on input at bounding box center [556, 174] width 174 height 27
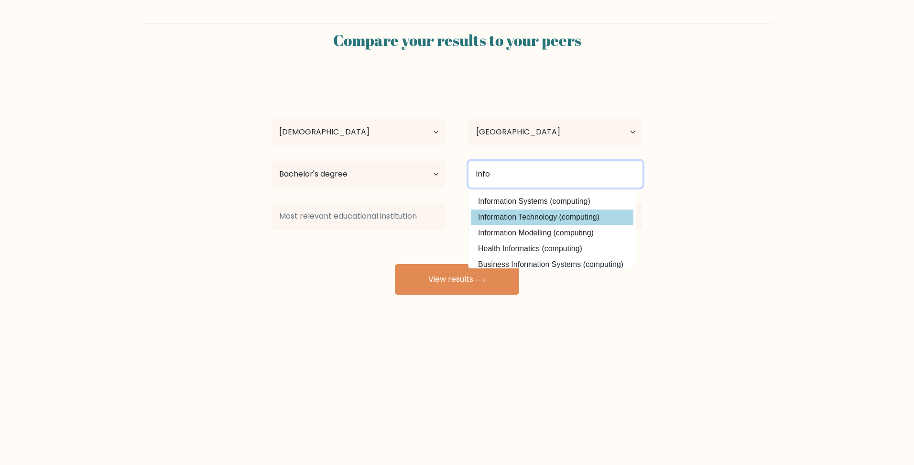
type input "info"
click at [552, 217] on div "John Mark Solomon Age Under 18 years old 18-24 years old 25-34 years old 35-44 …" at bounding box center [457, 189] width 383 height 210
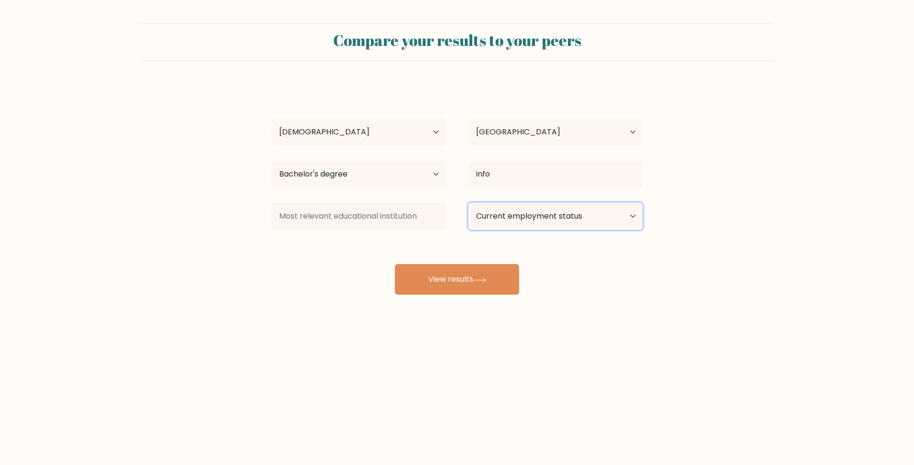
click at [559, 213] on select "Current employment status Employed Student Retired Other / prefer not to answer" at bounding box center [556, 216] width 174 height 27
select select "other"
click at [469, 203] on select "Current employment status Employed Student Retired Other / prefer not to answer" at bounding box center [556, 216] width 174 height 27
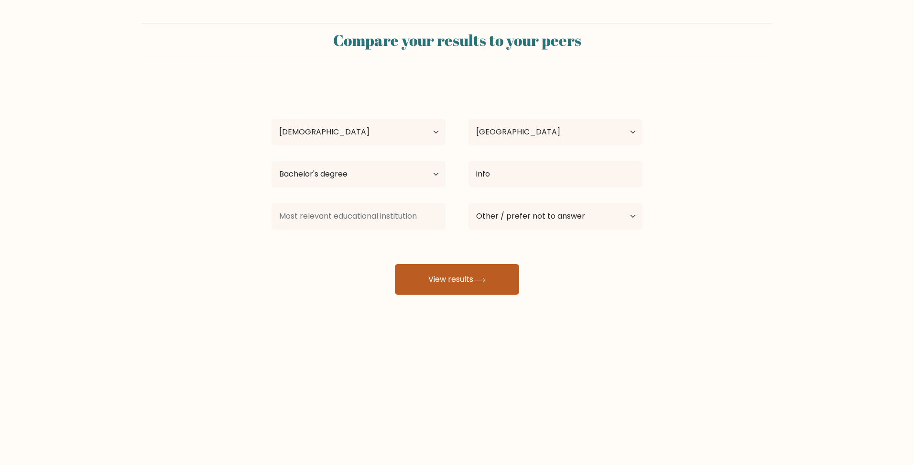
click at [477, 280] on icon at bounding box center [479, 279] width 13 height 5
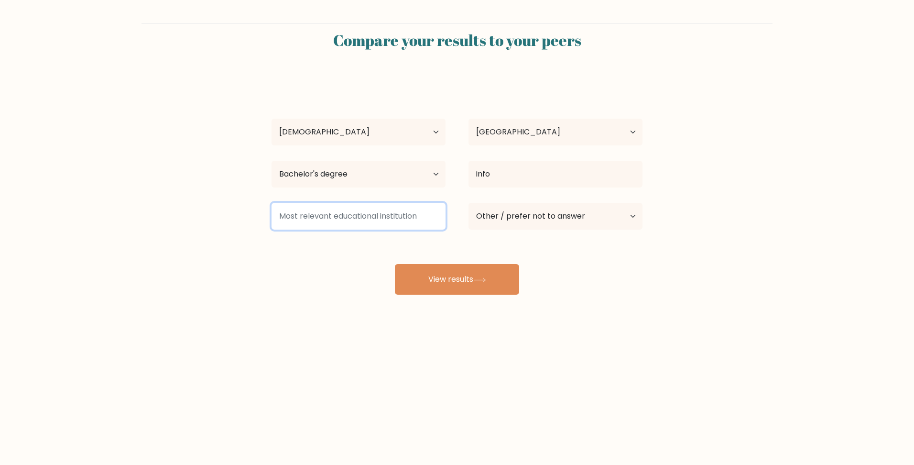
click at [386, 213] on input at bounding box center [359, 216] width 174 height 27
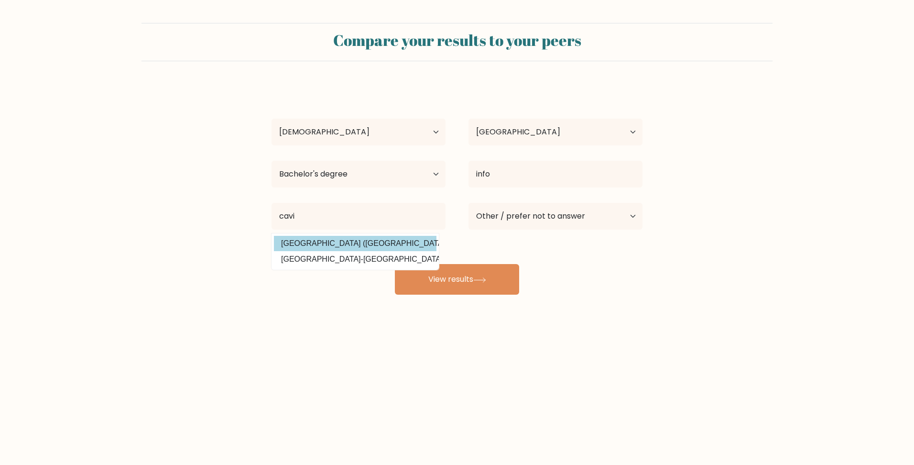
click at [385, 241] on option "Cavite State University (Philippines)" at bounding box center [355, 243] width 163 height 15
type input "Cavite State University"
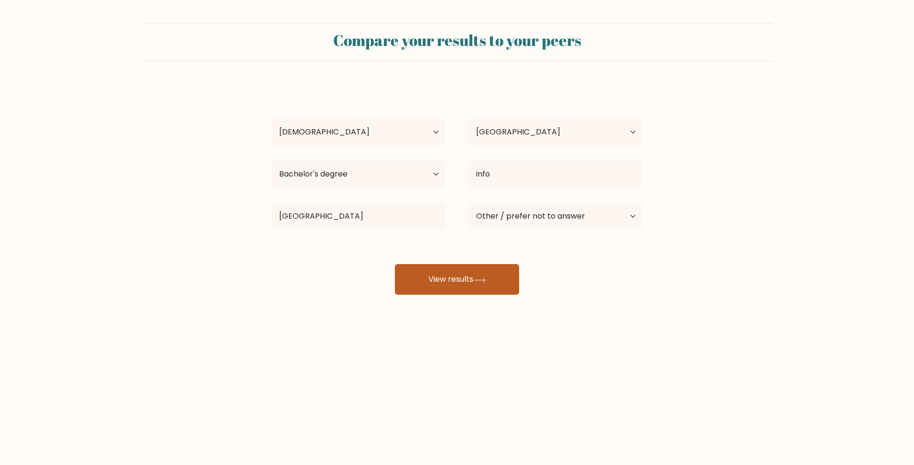
click at [483, 274] on button "View results" at bounding box center [457, 279] width 124 height 31
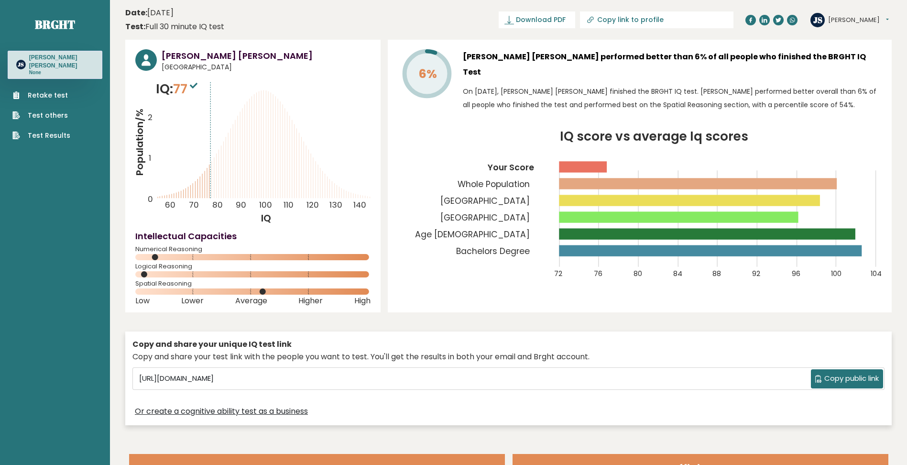
click at [197, 86] on icon at bounding box center [194, 86] width 8 height 6
click at [513, 21] on header "Date: [DATE] Test: Full 30 minute IQ test Download PDF Downloading... Downloadi…" at bounding box center [508, 20] width 767 height 30
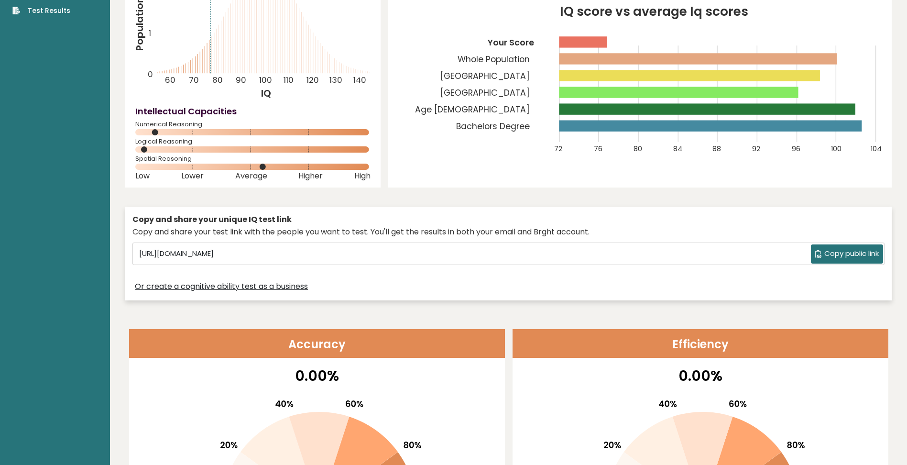
scroll to position [143, 0]
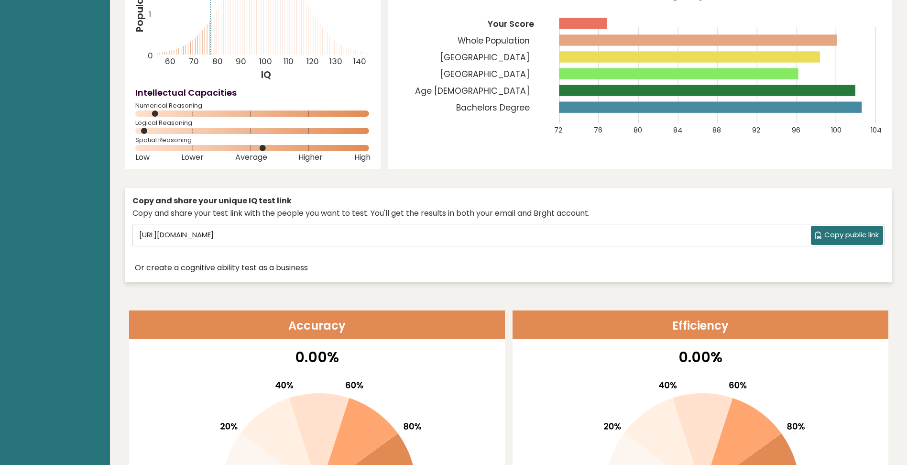
click at [860, 17] on icon "IQ score vs average Iq scores 72 76 80 84 88 92 96 100 104 Your Score Whole Pop…" at bounding box center [640, 66] width 484 height 159
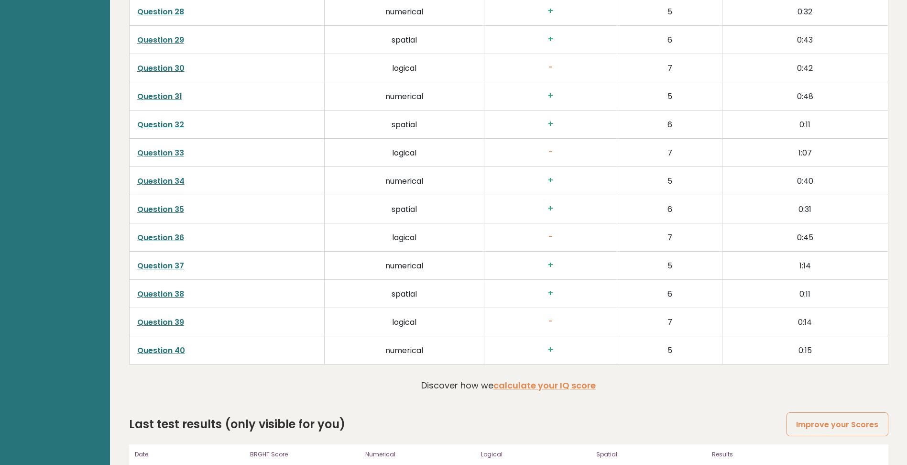
scroll to position [2429, 0]
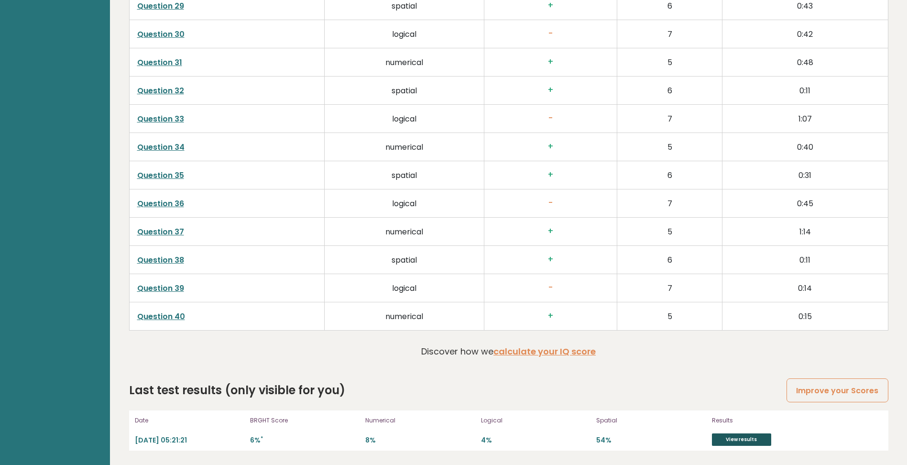
click at [748, 440] on link "View results" at bounding box center [741, 439] width 59 height 12
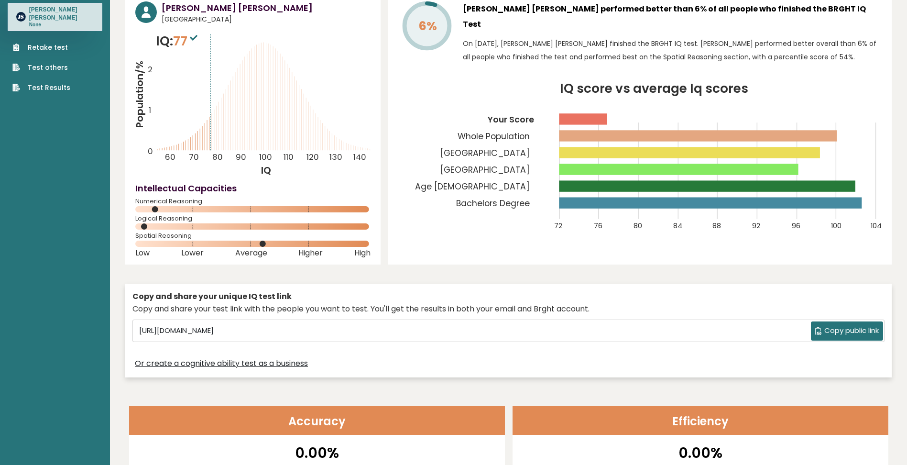
scroll to position [0, 0]
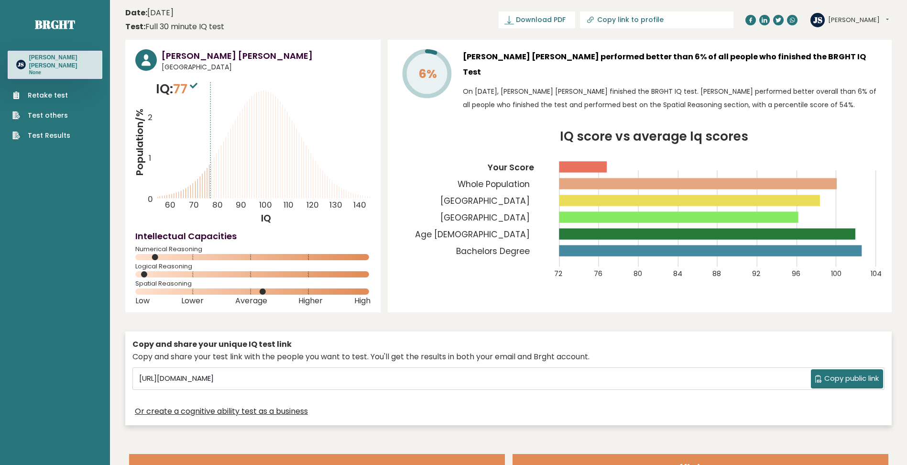
click at [845, 374] on span "Copy public link" at bounding box center [851, 378] width 55 height 11
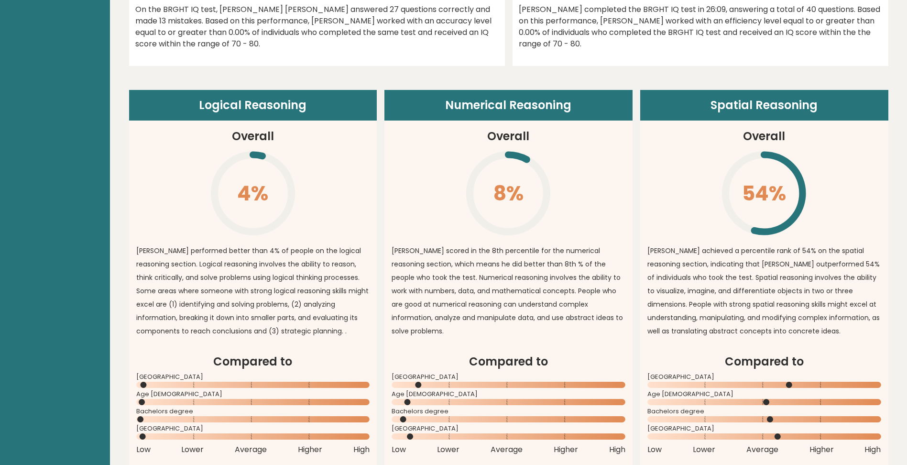
scroll to position [669, 0]
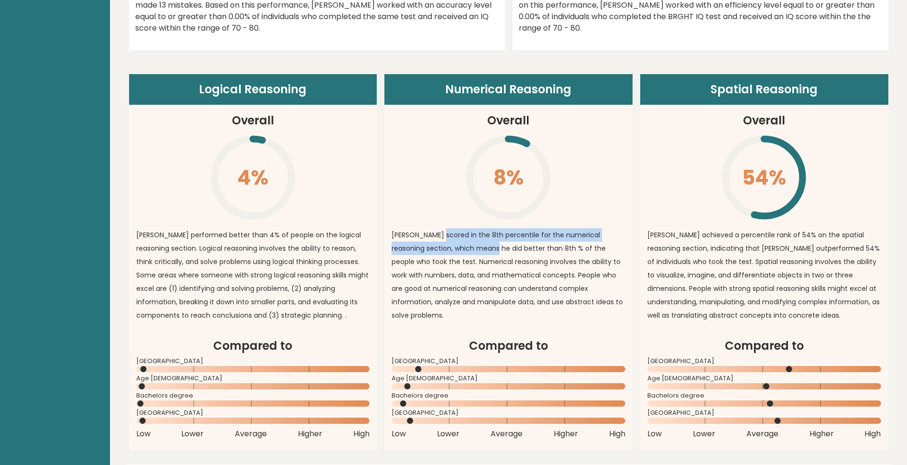
drag, startPoint x: 443, startPoint y: 238, endPoint x: 485, endPoint y: 248, distance: 43.3
click at [485, 248] on p "John Mark scored in the 8th percentile for the numerical reasoning section, whi…" at bounding box center [509, 275] width 234 height 94
drag, startPoint x: 485, startPoint y: 248, endPoint x: 570, endPoint y: 243, distance: 85.7
click at [571, 243] on p "John Mark scored in the 8th percentile for the numerical reasoning section, whi…" at bounding box center [509, 275] width 234 height 94
drag, startPoint x: 428, startPoint y: 244, endPoint x: 511, endPoint y: 244, distance: 83.2
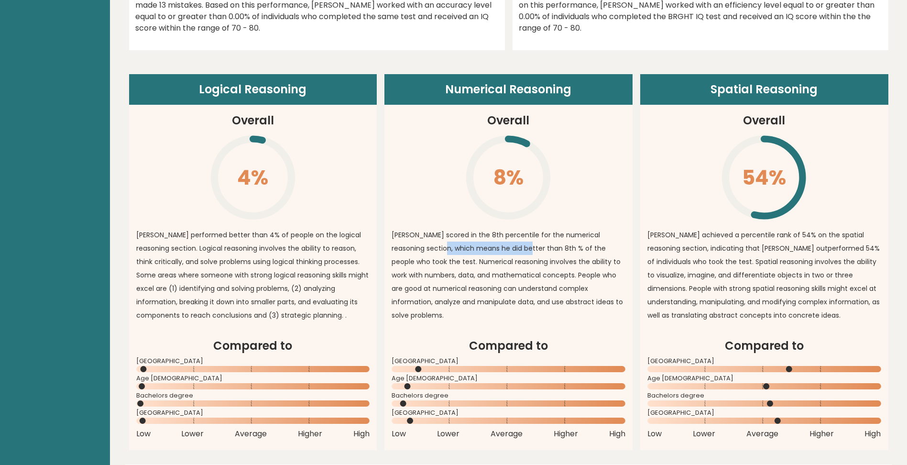
click at [511, 244] on p "John Mark scored in the 8th percentile for the numerical reasoning section, whi…" at bounding box center [509, 275] width 234 height 94
drag, startPoint x: 511, startPoint y: 244, endPoint x: 571, endPoint y: 247, distance: 60.3
click at [571, 247] on p "John Mark scored in the 8th percentile for the numerical reasoning section, whi…" at bounding box center [509, 275] width 234 height 94
drag, startPoint x: 396, startPoint y: 262, endPoint x: 562, endPoint y: 260, distance: 165.9
click at [562, 260] on p "John Mark scored in the 8th percentile for the numerical reasoning section, whi…" at bounding box center [509, 275] width 234 height 94
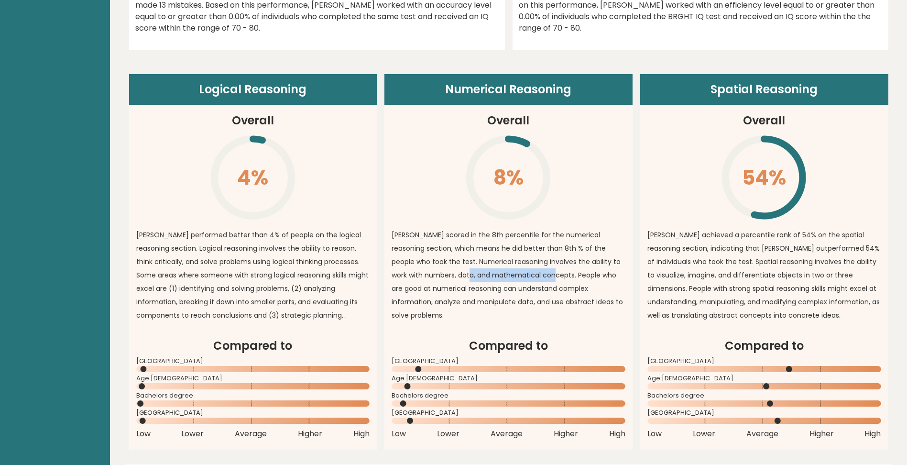
drag, startPoint x: 450, startPoint y: 279, endPoint x: 536, endPoint y: 279, distance: 86.1
click at [536, 279] on p "John Mark scored in the 8th percentile for the numerical reasoning section, whi…" at bounding box center [509, 275] width 234 height 94
drag, startPoint x: 536, startPoint y: 279, endPoint x: 574, endPoint y: 284, distance: 38.0
click at [574, 284] on p "John Mark scored in the 8th percentile for the numerical reasoning section, whi…" at bounding box center [509, 275] width 234 height 94
drag, startPoint x: 400, startPoint y: 290, endPoint x: 439, endPoint y: 290, distance: 38.7
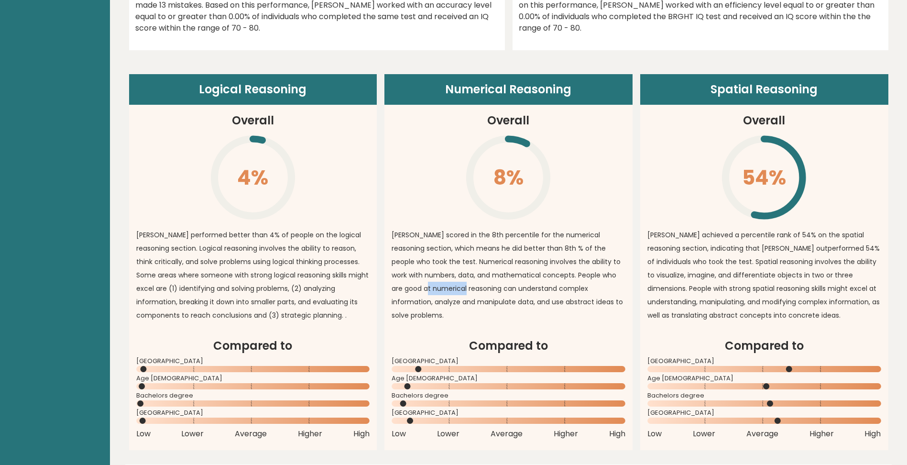
click at [439, 290] on p "John Mark scored in the 8th percentile for the numerical reasoning section, whi…" at bounding box center [509, 275] width 234 height 94
drag, startPoint x: 439, startPoint y: 290, endPoint x: 531, endPoint y: 288, distance: 92.3
click at [531, 288] on p "John Mark scored in the 8th percentile for the numerical reasoning section, whi…" at bounding box center [509, 275] width 234 height 94
drag, startPoint x: 416, startPoint y: 288, endPoint x: 522, endPoint y: 288, distance: 106.6
click at [522, 288] on p "John Mark scored in the 8th percentile for the numerical reasoning section, whi…" at bounding box center [509, 275] width 234 height 94
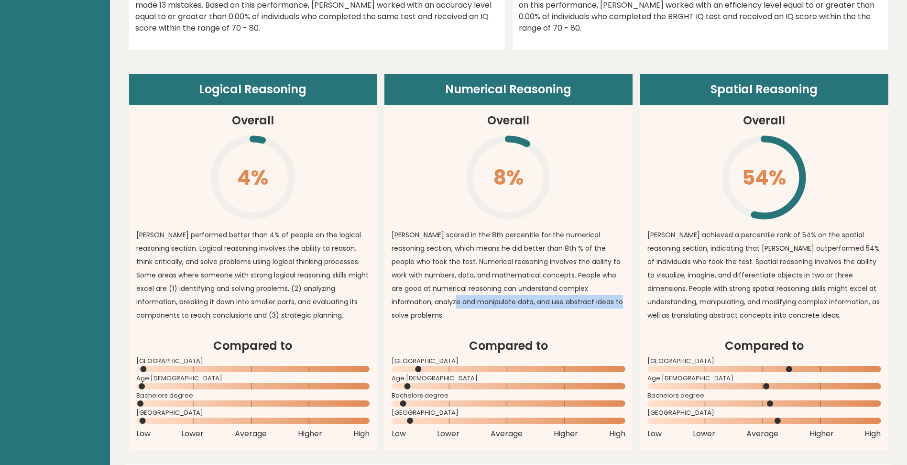
drag, startPoint x: 401, startPoint y: 300, endPoint x: 564, endPoint y: 297, distance: 162.6
click at [564, 297] on p "John Mark scored in the 8th percentile for the numerical reasoning section, whi…" at bounding box center [509, 275] width 234 height 94
click at [232, 277] on p "John Mark performed better than 4% of people on the logical reasoning section. …" at bounding box center [253, 275] width 234 height 94
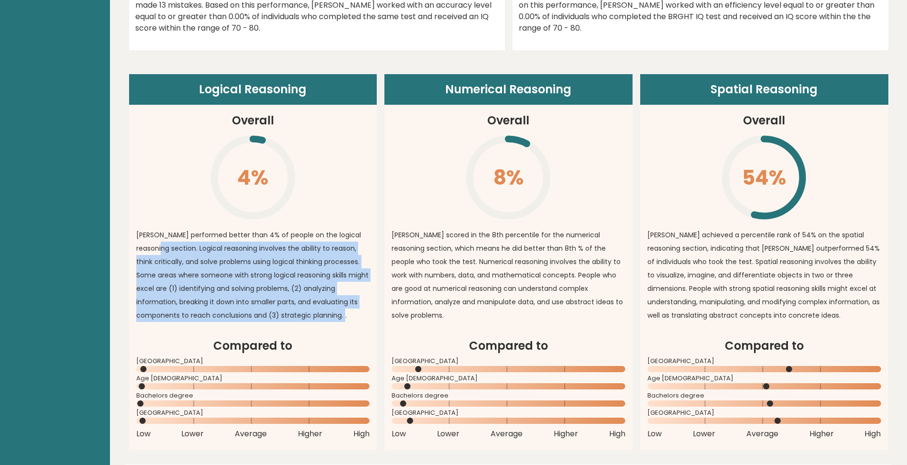
drag, startPoint x: 197, startPoint y: 249, endPoint x: 351, endPoint y: 320, distance: 169.7
click at [351, 320] on p "John Mark performed better than 4% of people on the logical reasoning section. …" at bounding box center [253, 275] width 234 height 94
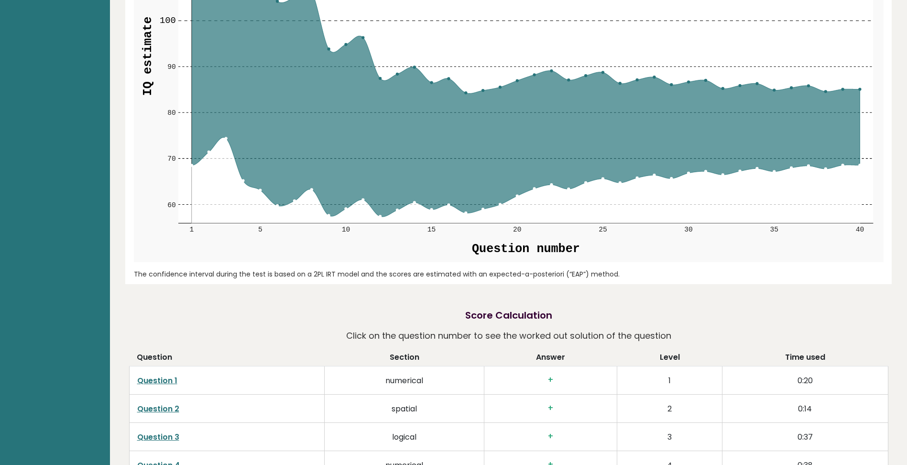
scroll to position [1435, 0]
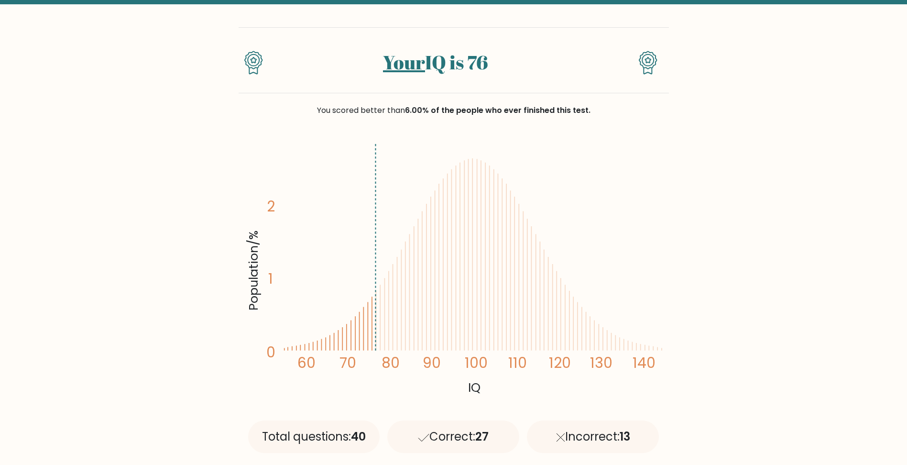
scroll to position [48, 0]
